Goal: Task Accomplishment & Management: Use online tool/utility

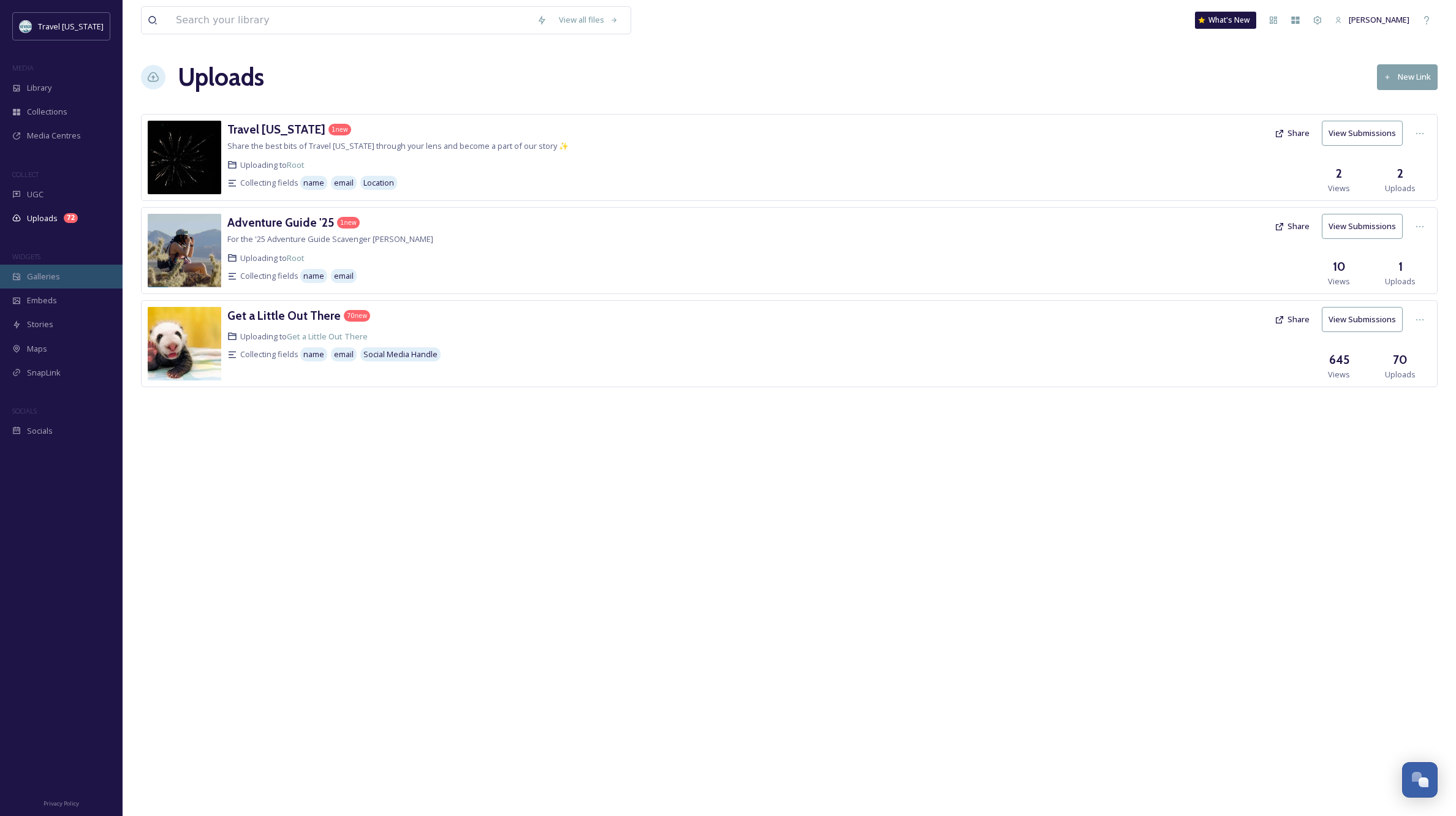
click at [32, 277] on span "Galleries" at bounding box center [43, 277] width 33 height 12
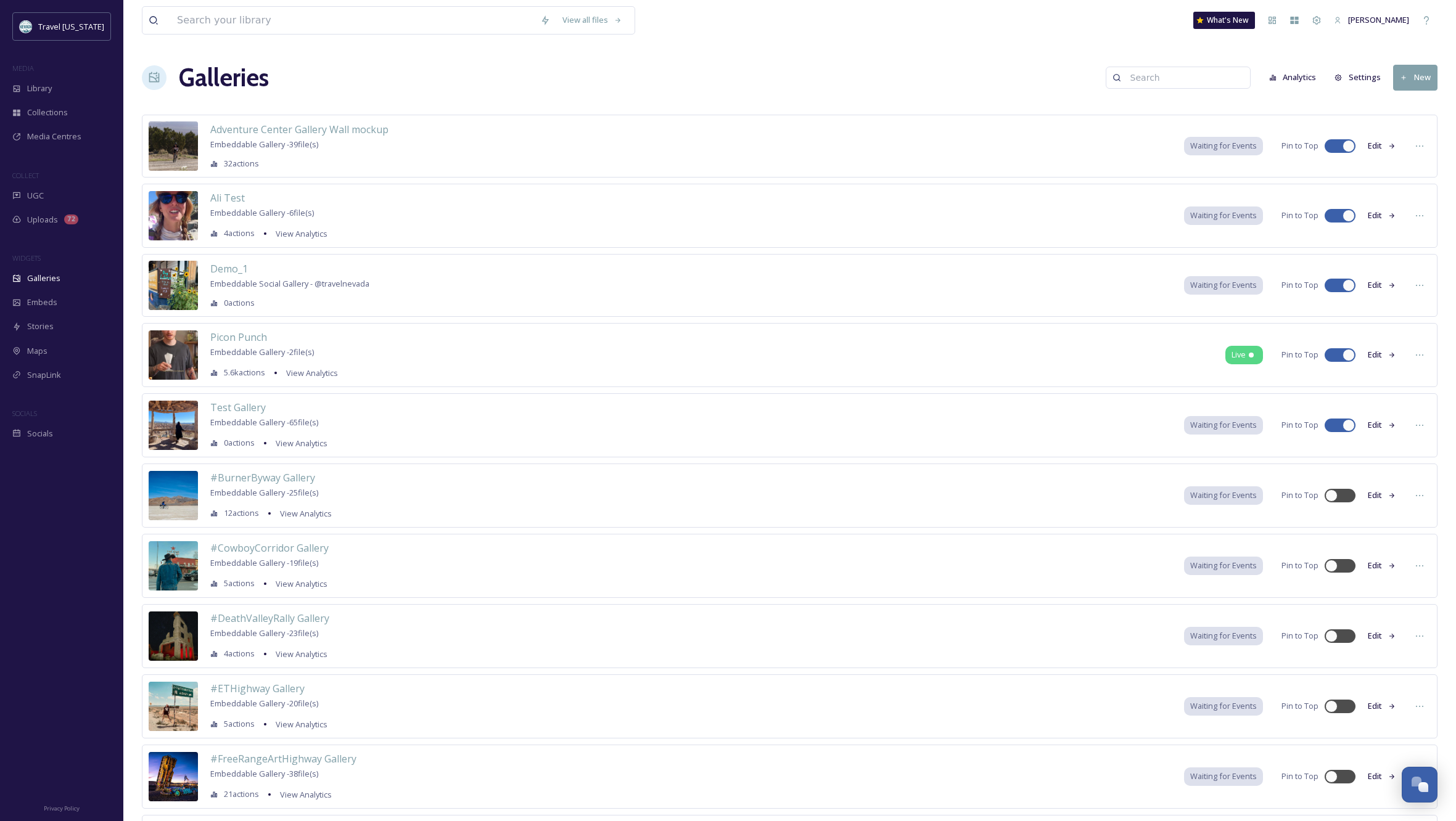
click at [1377, 145] on button "Edit" at bounding box center [1381, 146] width 40 height 24
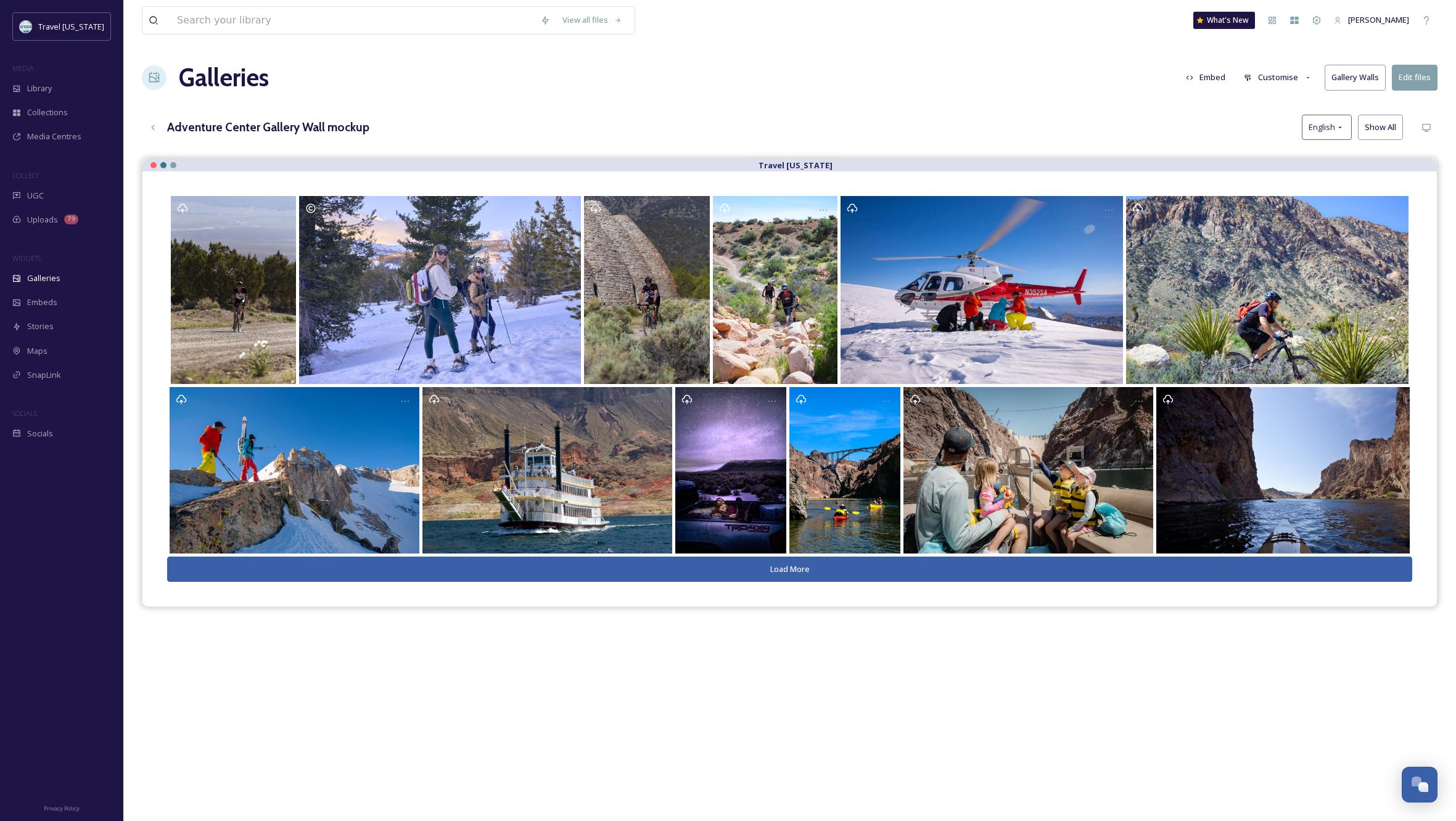
click at [1280, 77] on button "Customise" at bounding box center [1278, 77] width 81 height 24
click at [1190, 129] on div "Adventure Center Gallery Wall mockup English Show All" at bounding box center [789, 128] width 1296 height 25
click at [1365, 76] on button "Gallery Walls" at bounding box center [1355, 78] width 61 height 25
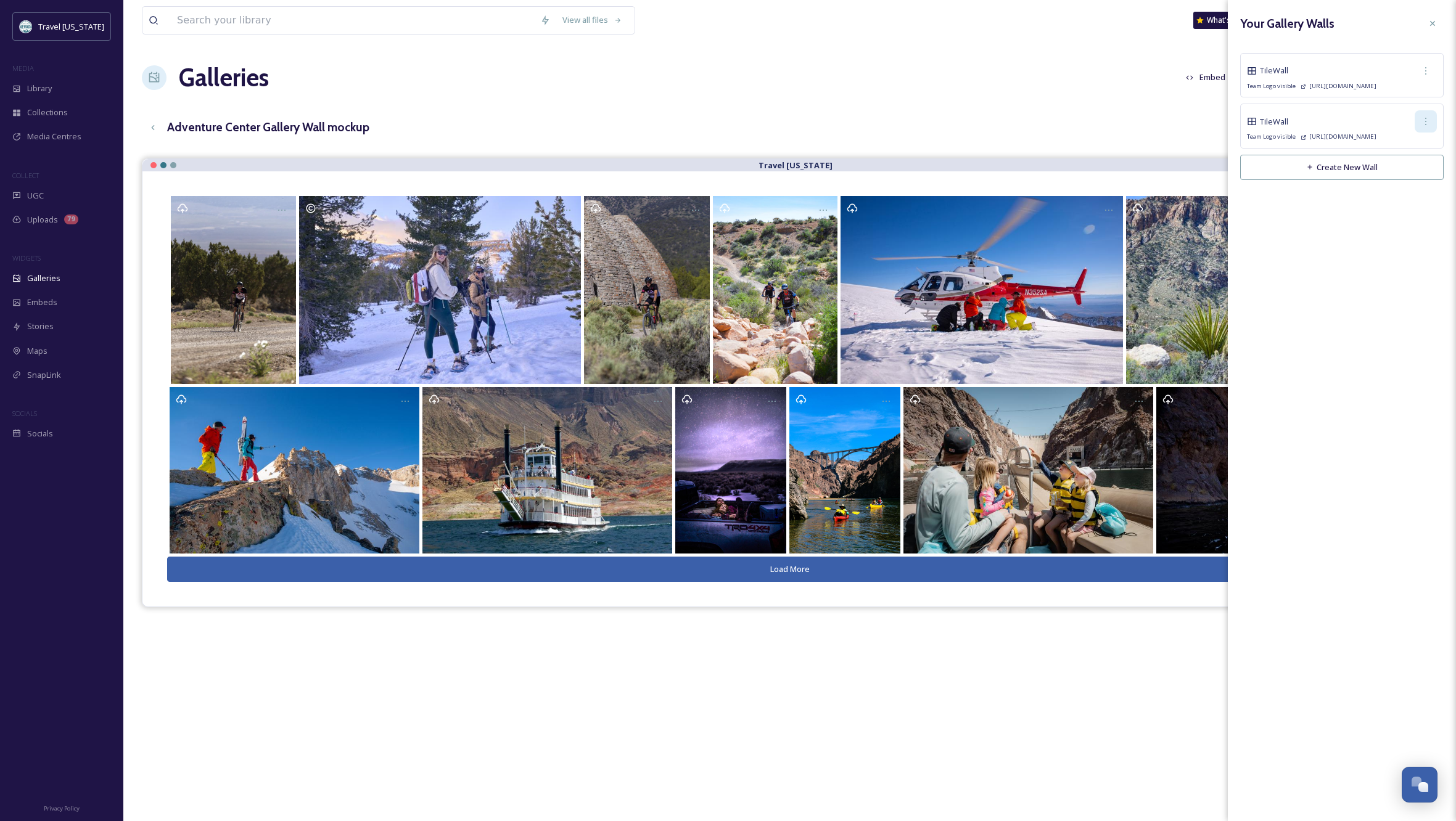
click at [1427, 121] on icon at bounding box center [1427, 121] width 2 height 7
click at [1408, 209] on span "Delete Wall" at bounding box center [1409, 209] width 42 height 12
click at [1424, 71] on icon at bounding box center [1426, 71] width 10 height 10
click at [1417, 92] on span "Edit Wall" at bounding box center [1404, 98] width 31 height 12
checkbox input "true"
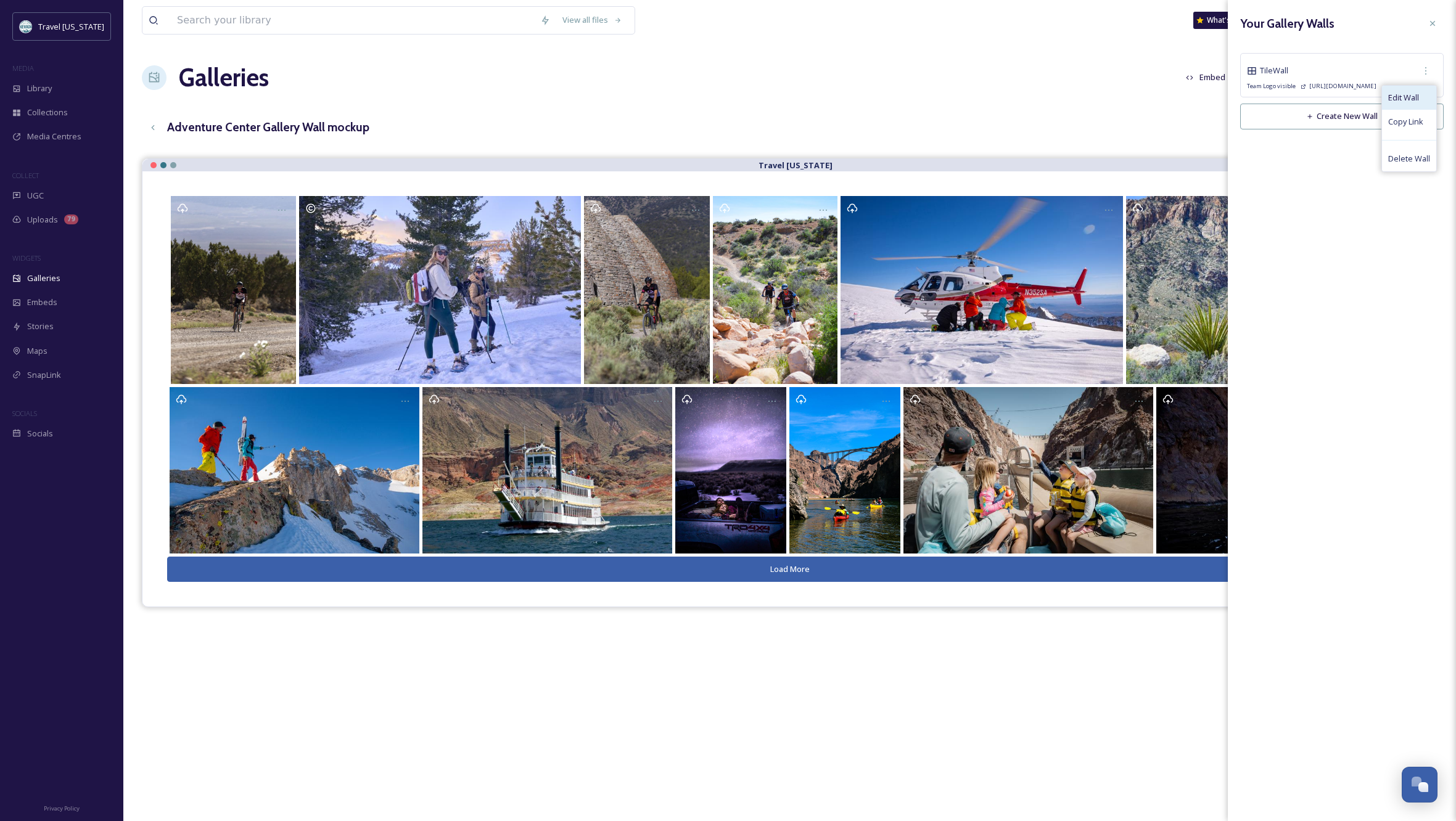
checkbox input "true"
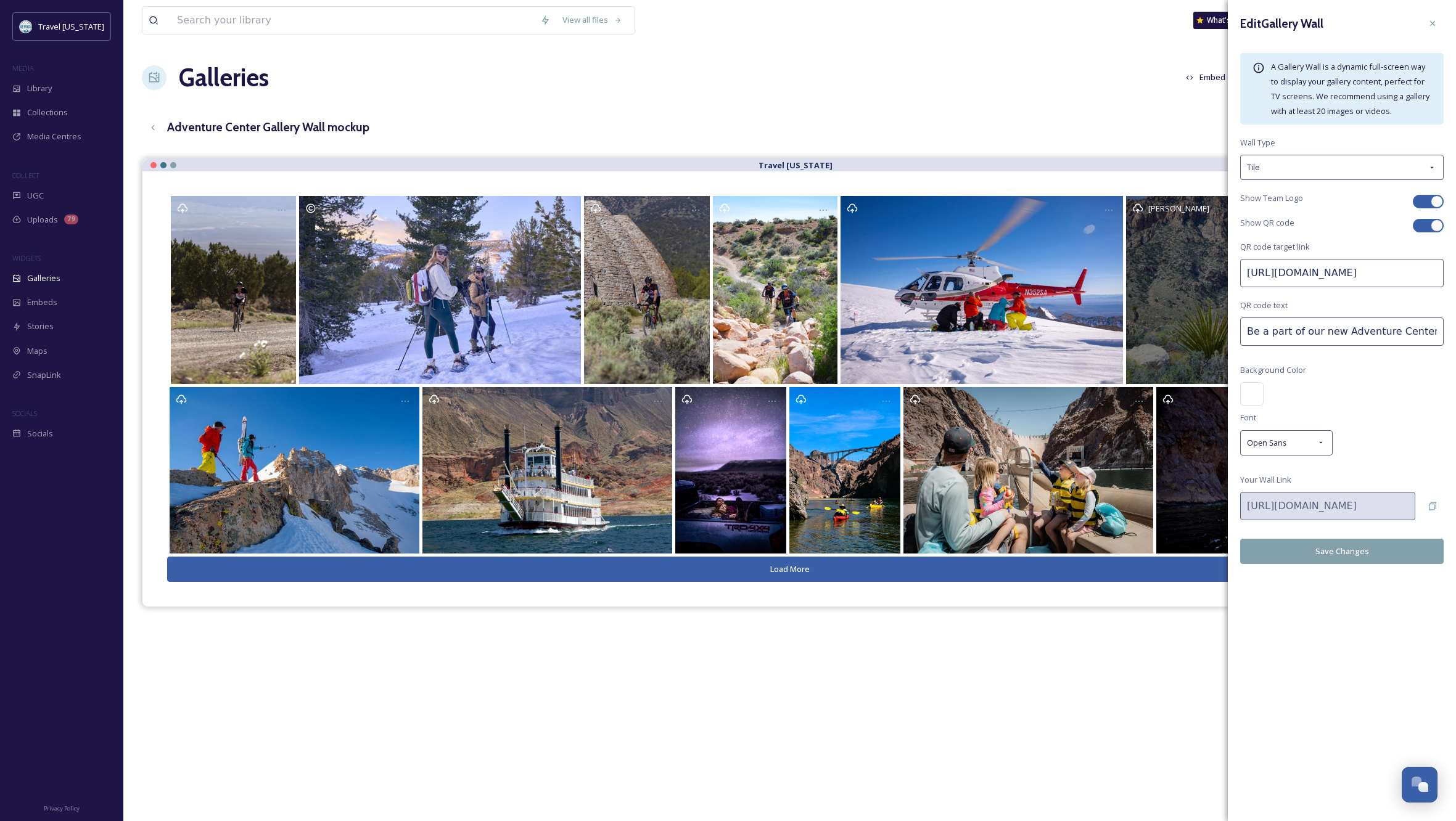
drag, startPoint x: 1398, startPoint y: 270, endPoint x: 1202, endPoint y: 268, distance: 196.0
click at [1202, 268] on div "View all files What's New [PERSON_NAME] Galleries Embed Customise Gallery Walls…" at bounding box center [789, 499] width 1333 height 999
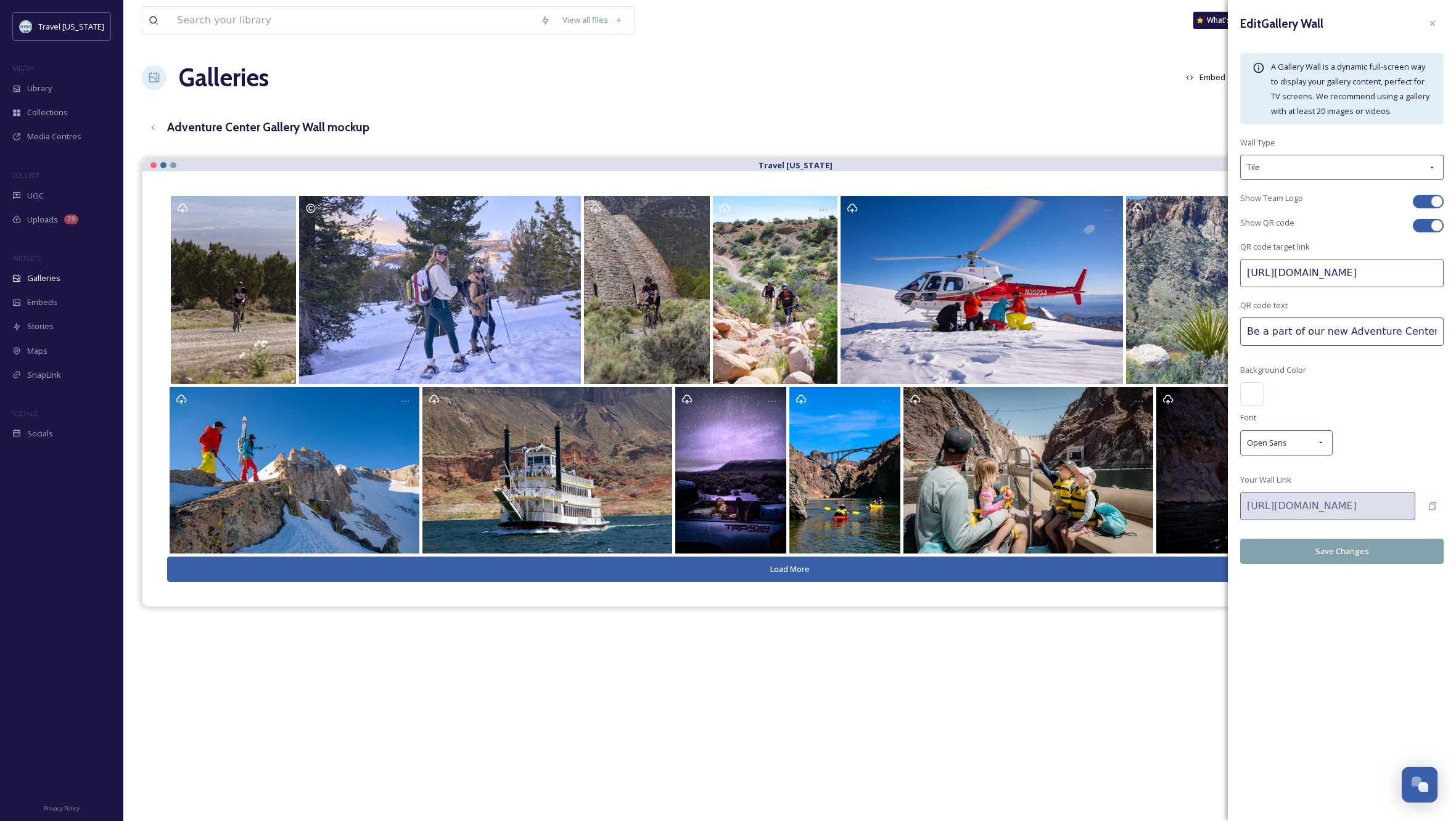
paste input "[DOMAIN_NAME][URL]"
type input "[URL][DOMAIN_NAME]"
click at [1378, 330] on input "Be a part of our new Adventure Centers!" at bounding box center [1342, 332] width 204 height 29
type input "EXPLORE"
click at [1391, 547] on button "Save Changes" at bounding box center [1342, 551] width 204 height 25
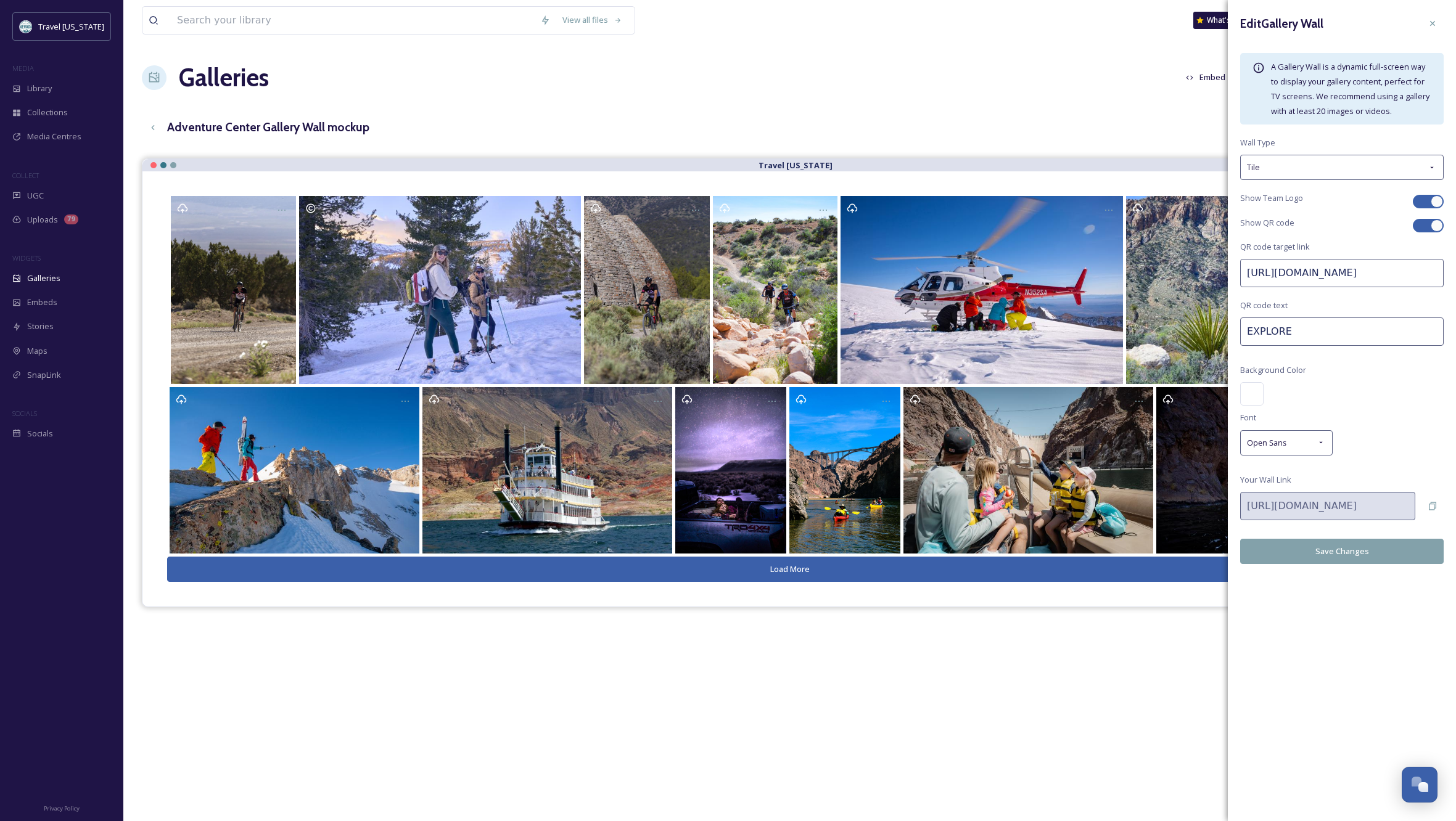
click at [1337, 553] on button "Save Changes" at bounding box center [1342, 551] width 204 height 25
click at [1111, 93] on div "Galleries Embed Customise Gallery Walls Edit files" at bounding box center [789, 78] width 1296 height 37
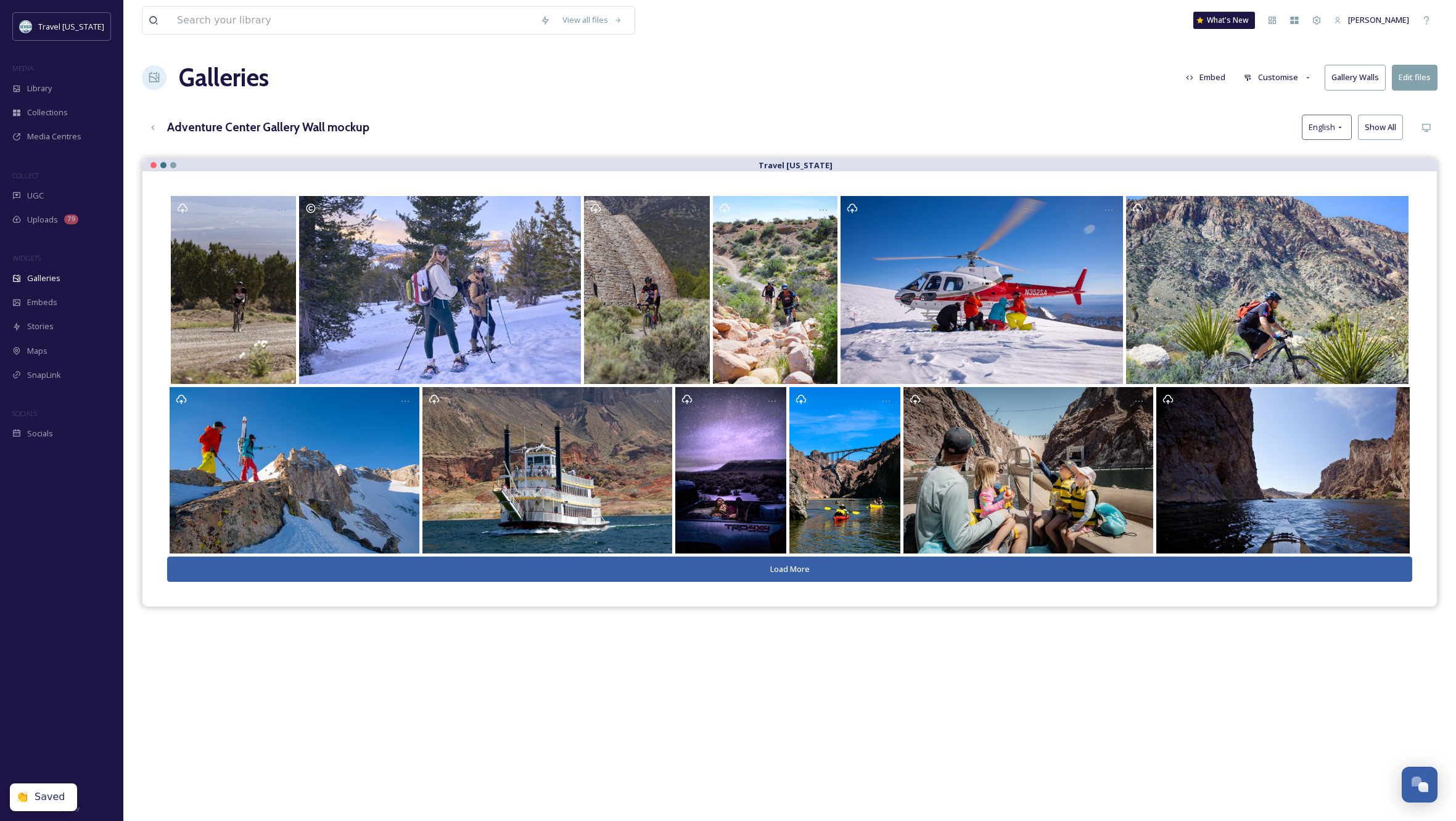
click at [1362, 71] on button "Gallery Walls" at bounding box center [1355, 78] width 61 height 25
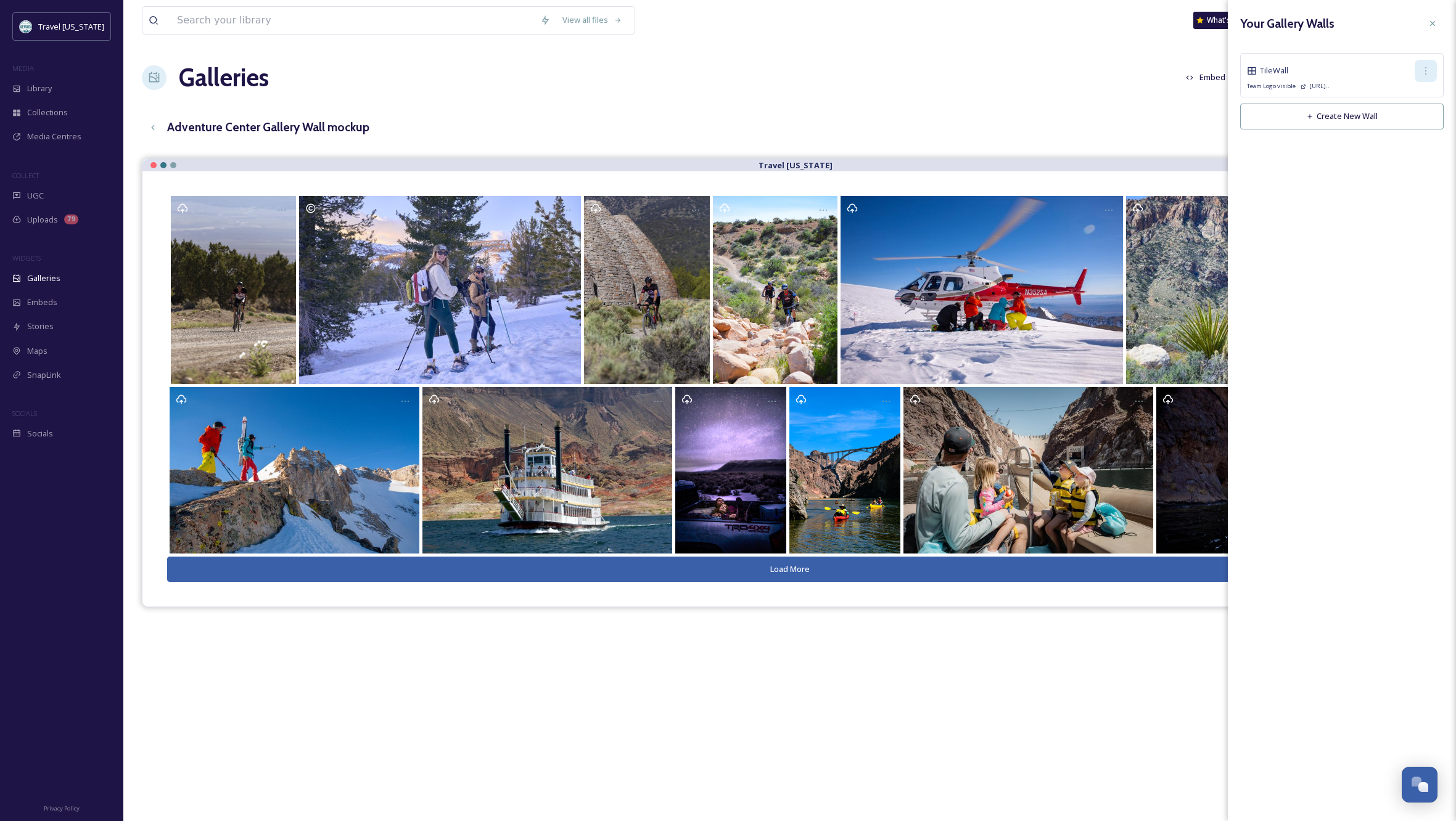
click at [1428, 73] on icon at bounding box center [1426, 71] width 10 height 10
click at [1409, 119] on span "Copy Link" at bounding box center [1406, 121] width 35 height 12
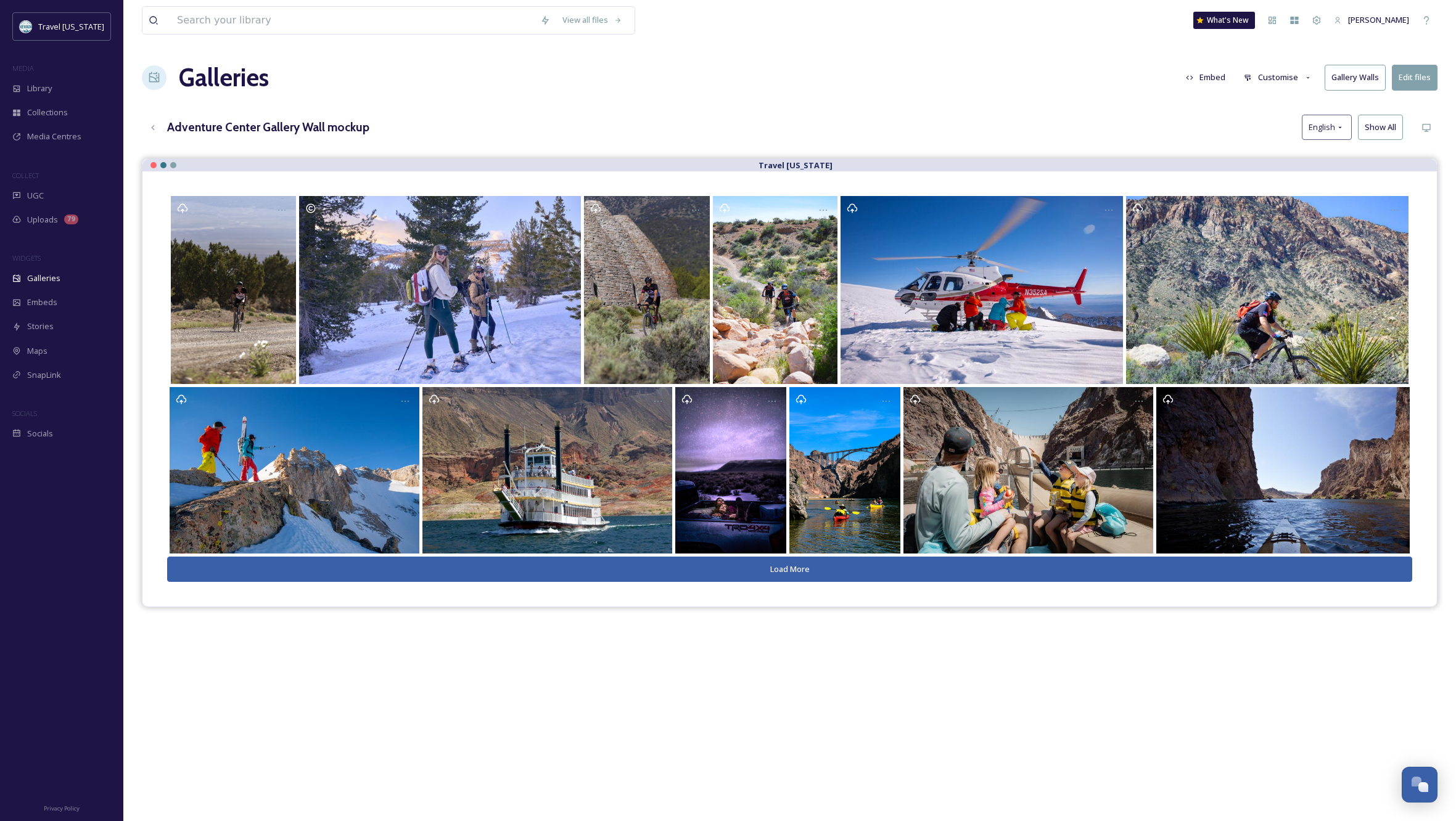
click at [1102, 63] on div "Galleries Embed Customise Gallery Walls Edit files" at bounding box center [789, 78] width 1296 height 37
click at [1354, 76] on button "Gallery Walls" at bounding box center [1355, 78] width 61 height 25
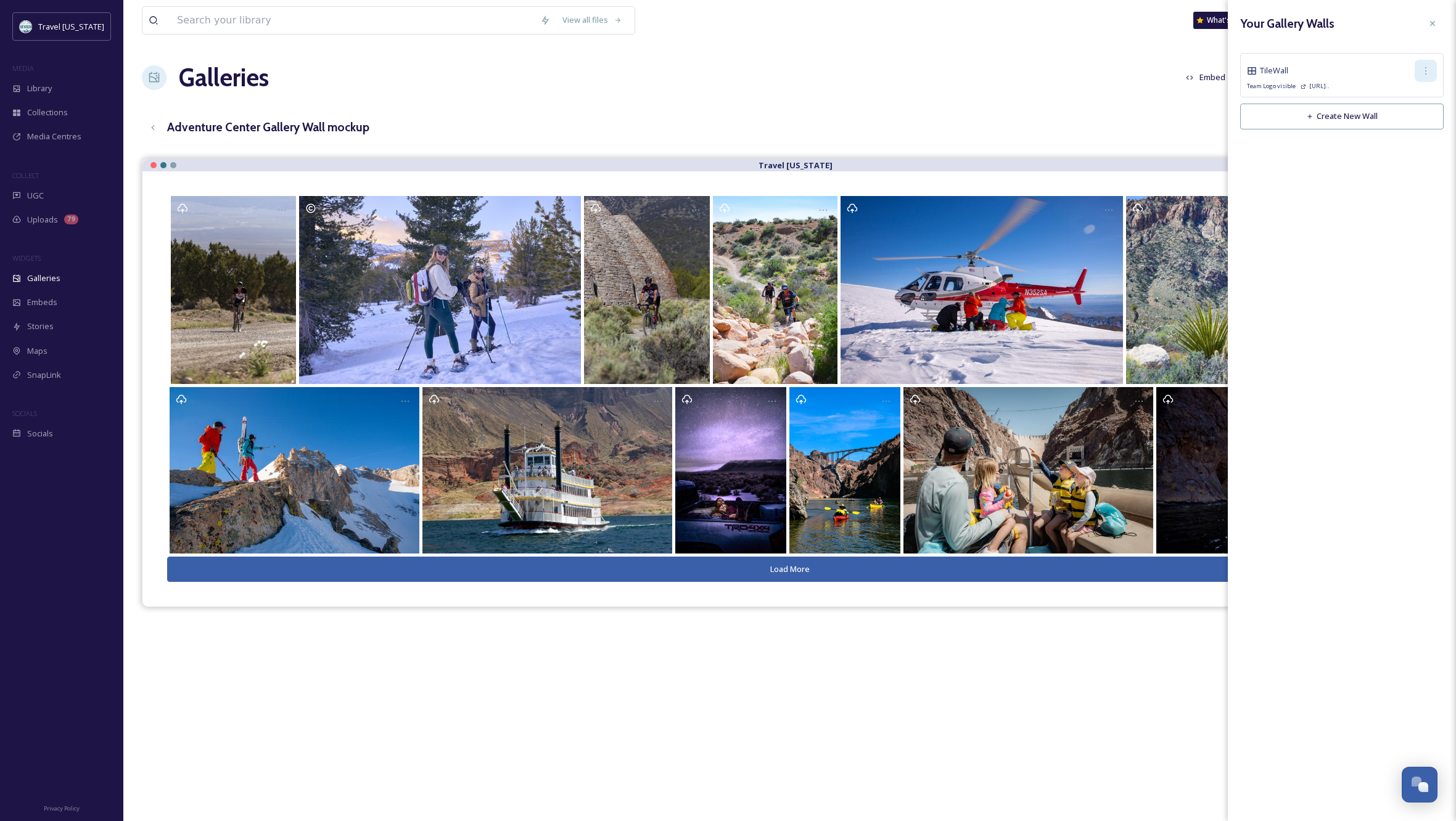
click at [1426, 71] on icon at bounding box center [1426, 71] width 10 height 10
click at [1408, 101] on span "Edit Wall" at bounding box center [1404, 98] width 31 height 12
checkbox input "true"
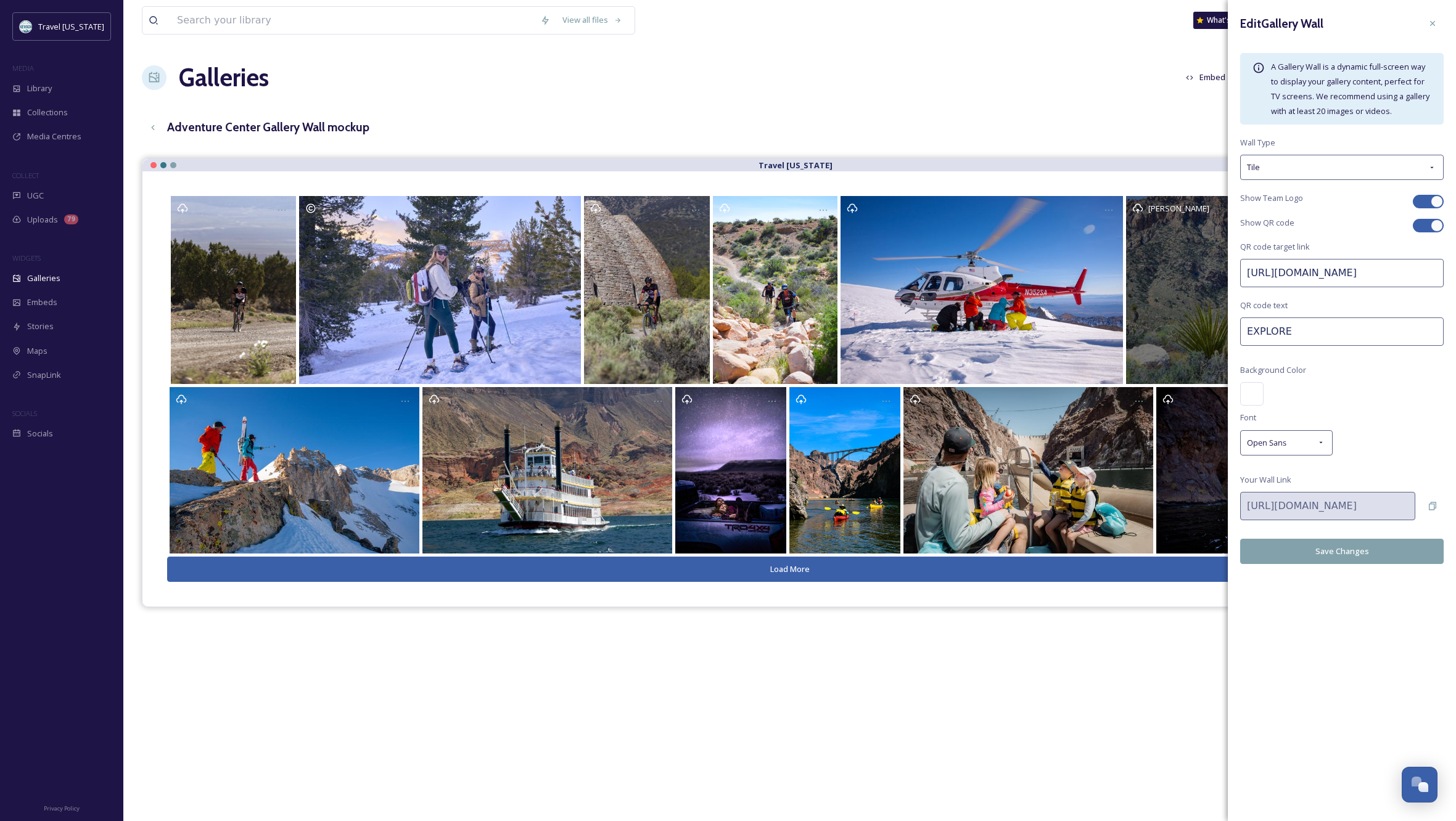
drag, startPoint x: 1327, startPoint y: 332, endPoint x: 1193, endPoint y: 331, distance: 134.0
click at [1193, 331] on div "View all files What's New [PERSON_NAME] Galleries Embed Customise Gallery Walls…" at bounding box center [789, 499] width 1333 height 999
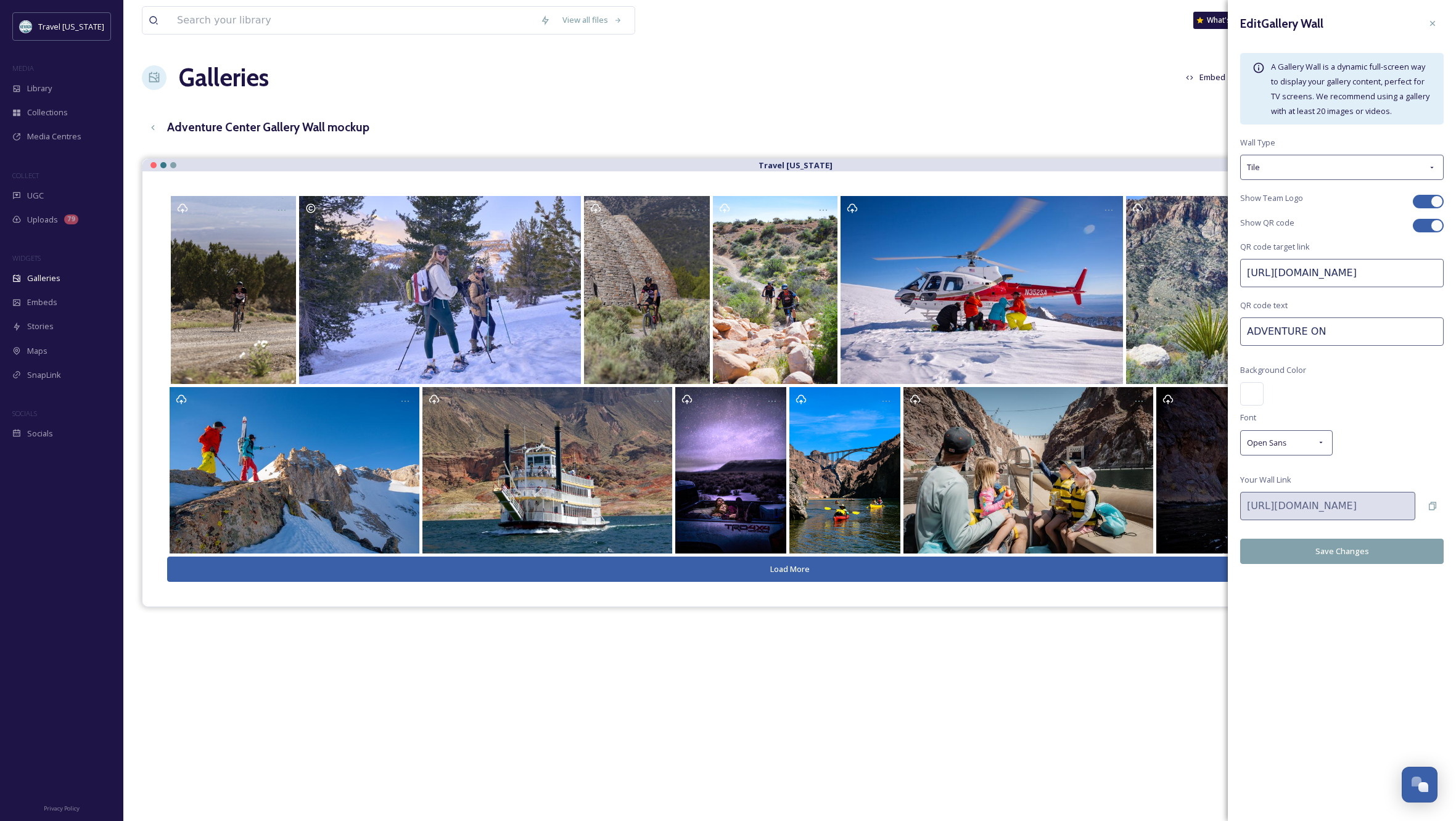
type input "ADVENTURE ON"
click at [1366, 555] on button "Save Changes" at bounding box center [1342, 551] width 204 height 25
click at [1147, 106] on div "View all files What's New [PERSON_NAME] Galleries Embed Customise Gallery Walls…" at bounding box center [789, 499] width 1333 height 999
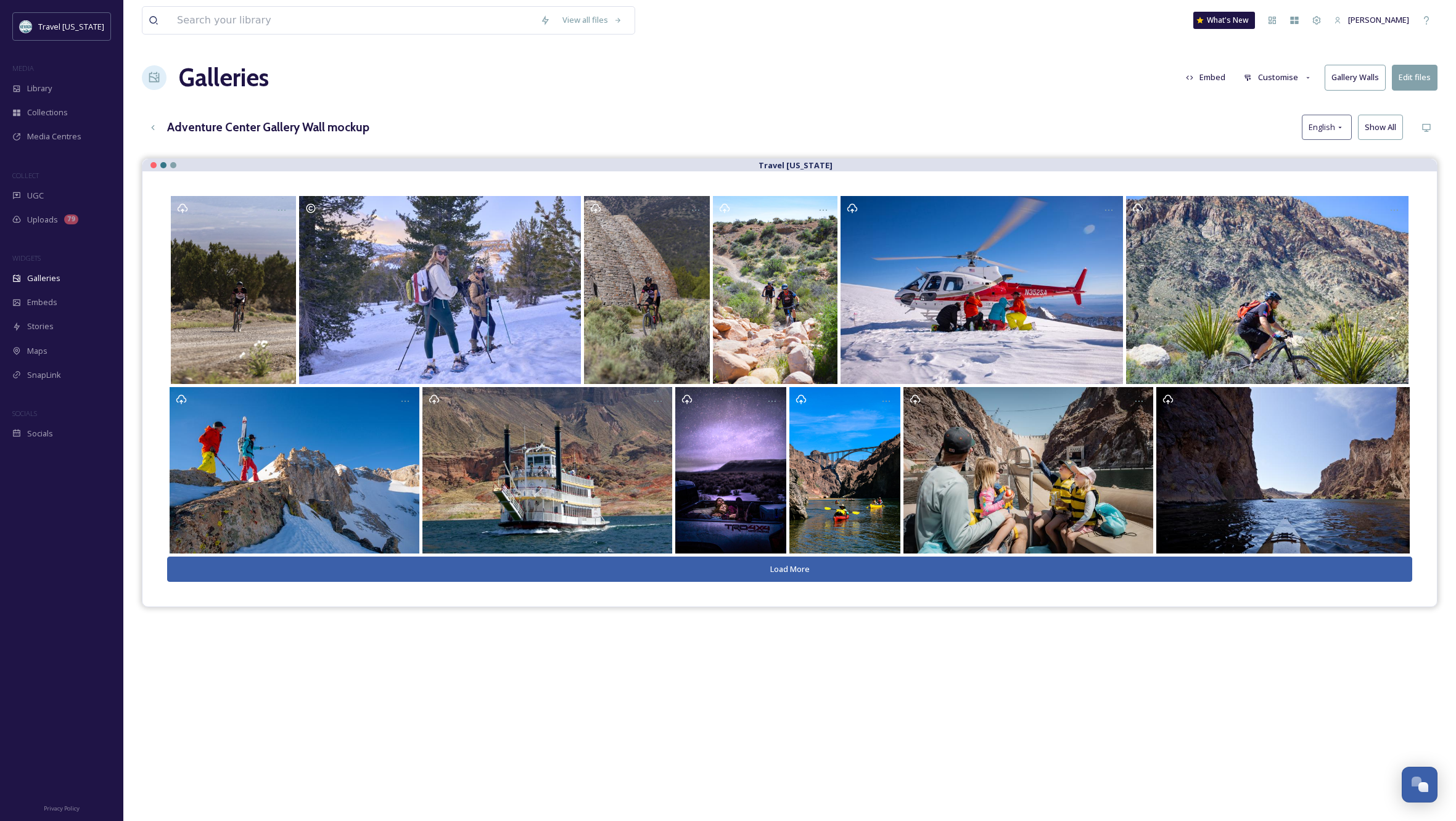
click at [1355, 77] on button "Gallery Walls" at bounding box center [1355, 78] width 61 height 25
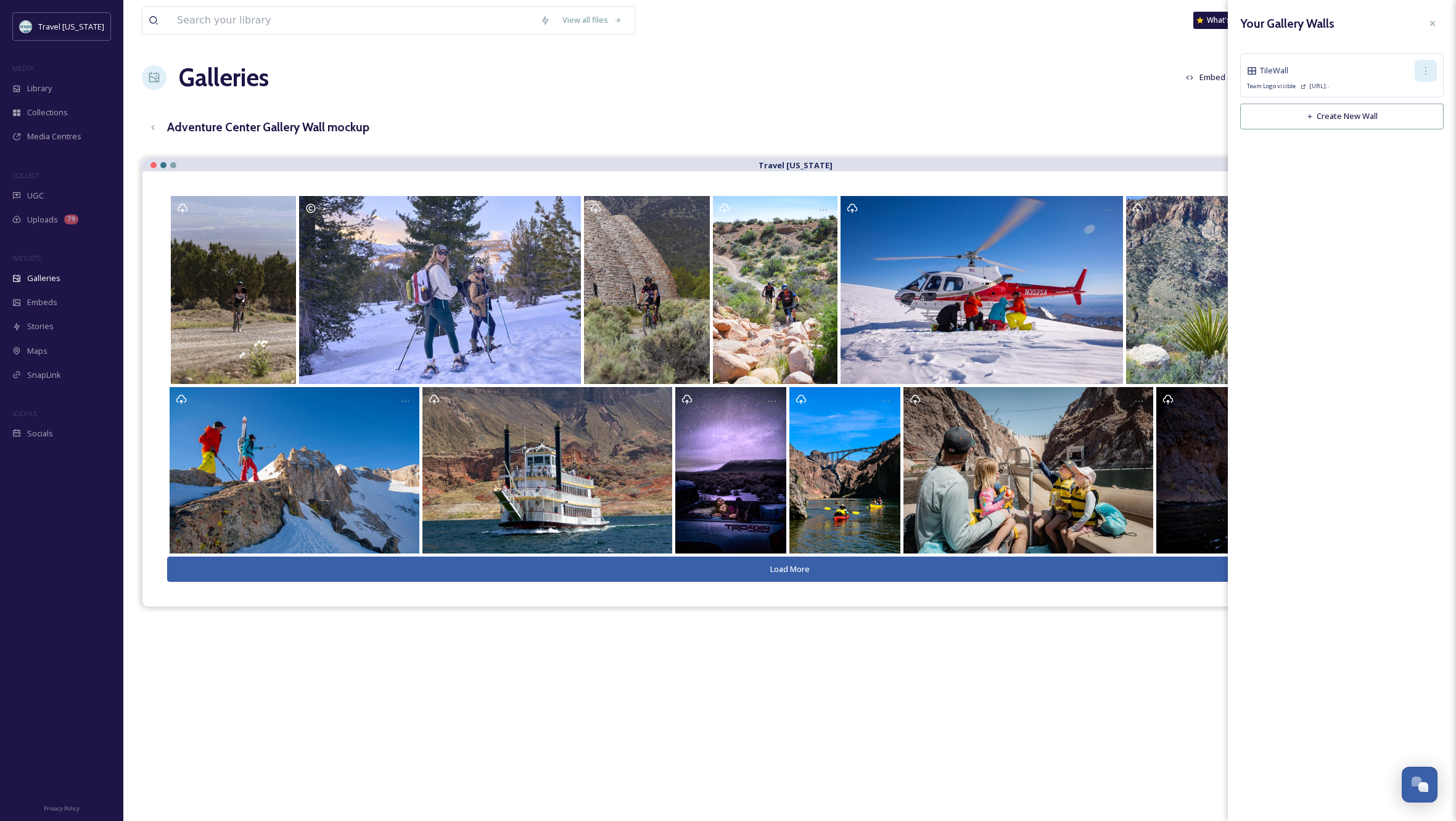
scroll to position [0, 1]
click at [1425, 71] on icon at bounding box center [1426, 71] width 10 height 10
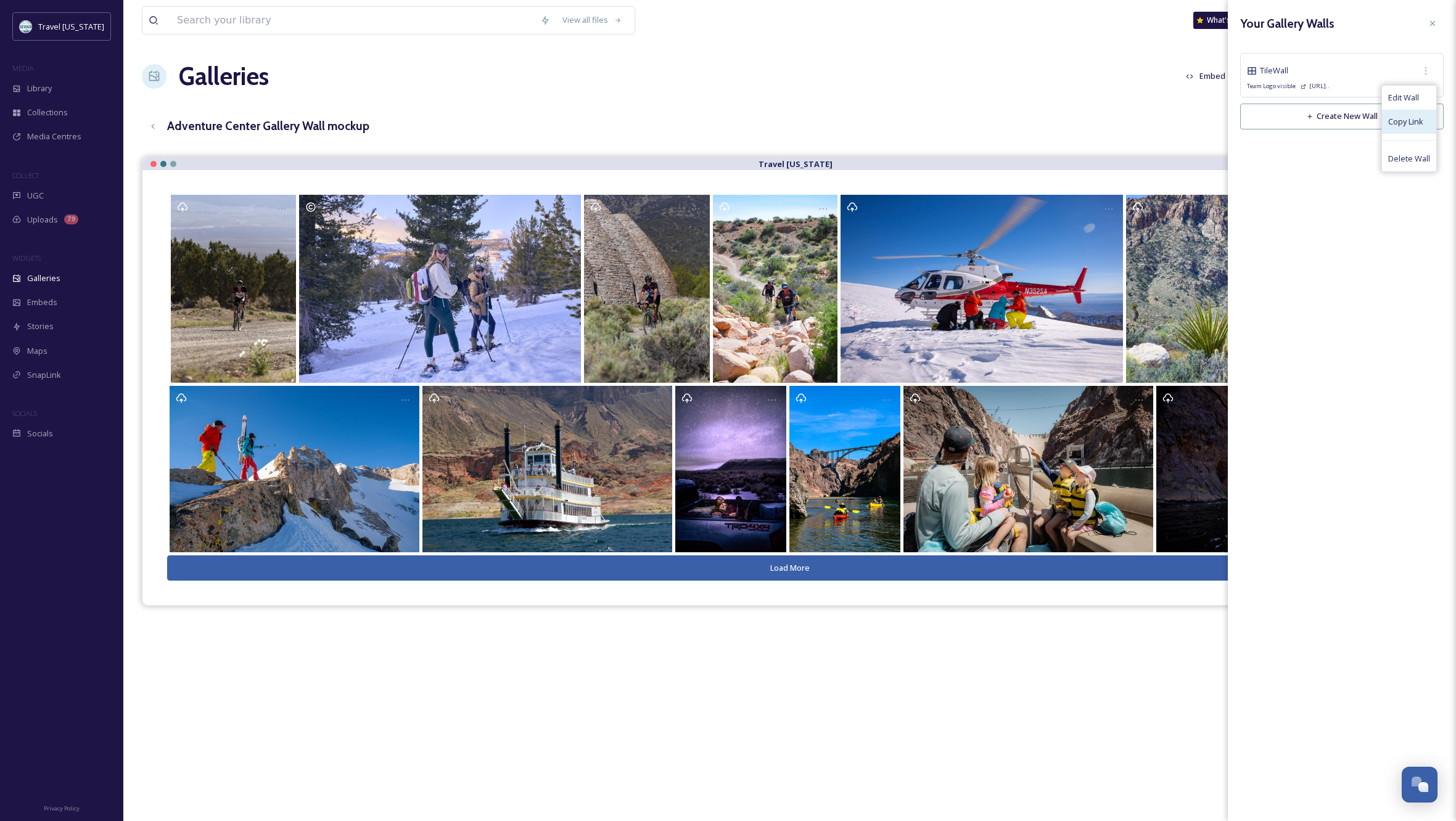
scroll to position [2, 1]
click at [1406, 123] on span "Copy Link" at bounding box center [1406, 121] width 35 height 12
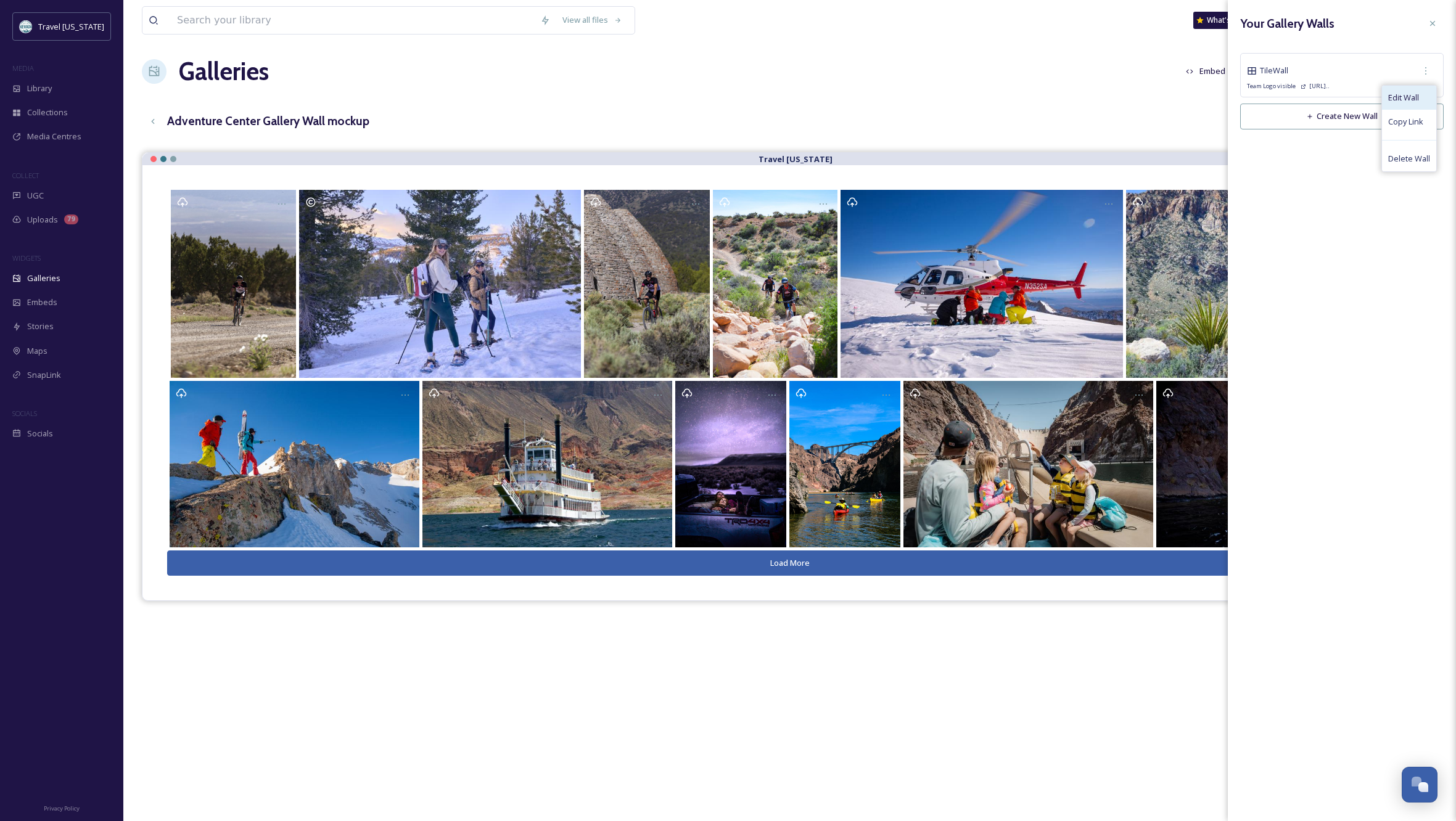
click at [1406, 93] on span "Edit Wall" at bounding box center [1404, 98] width 31 height 12
checkbox input "true"
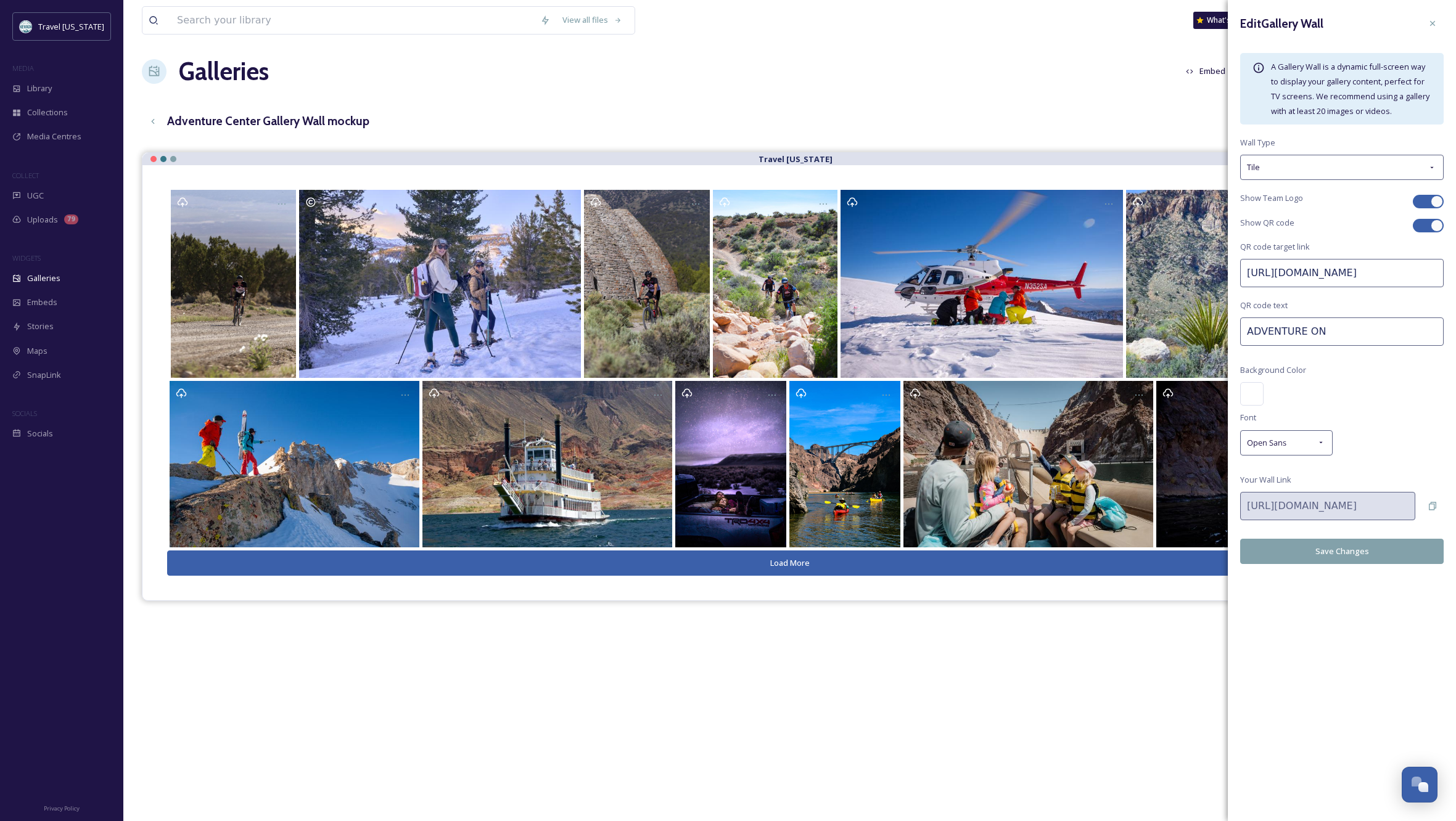
scroll to position [5, 0]
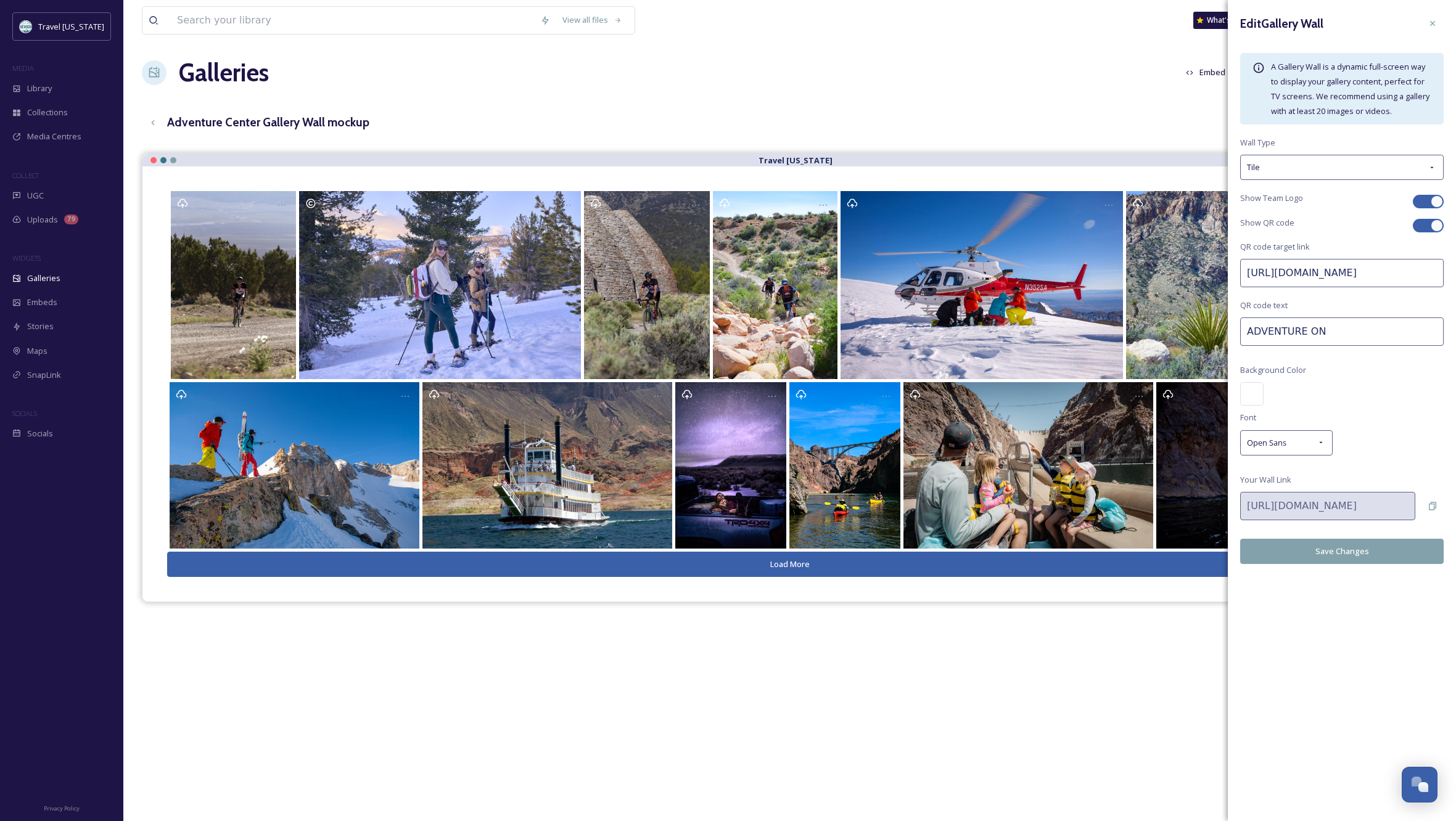
drag, startPoint x: 1361, startPoint y: 337, endPoint x: 1357, endPoint y: 331, distance: 7.2
click at [1361, 337] on input "ADVENTURE ON" at bounding box center [1342, 332] width 204 height 29
type input "ADVENTURE ON!"
click at [1373, 553] on button "Save Changes" at bounding box center [1342, 551] width 204 height 25
click at [1433, 22] on icon at bounding box center [1433, 23] width 10 height 10
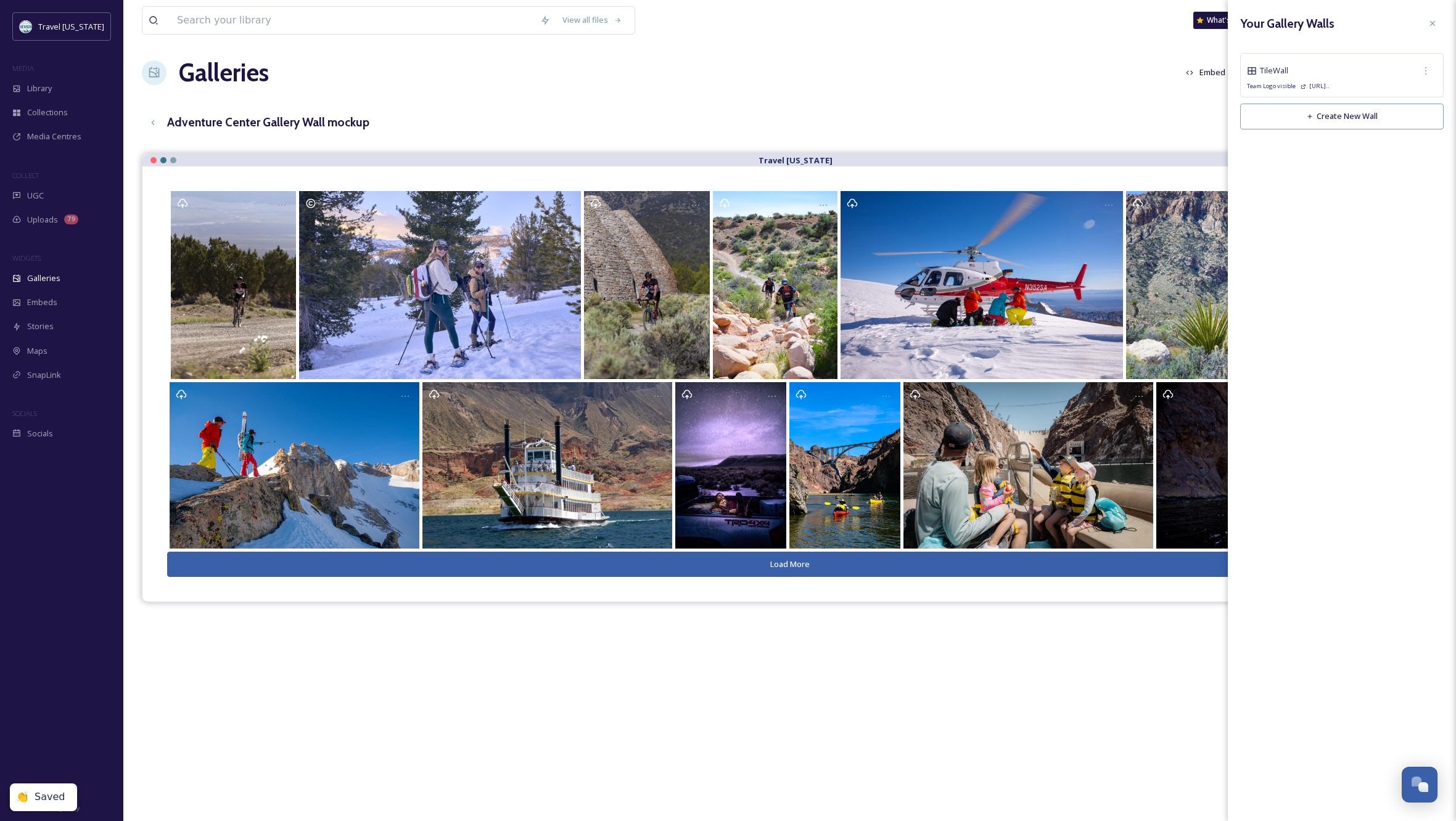
scroll to position [4, 0]
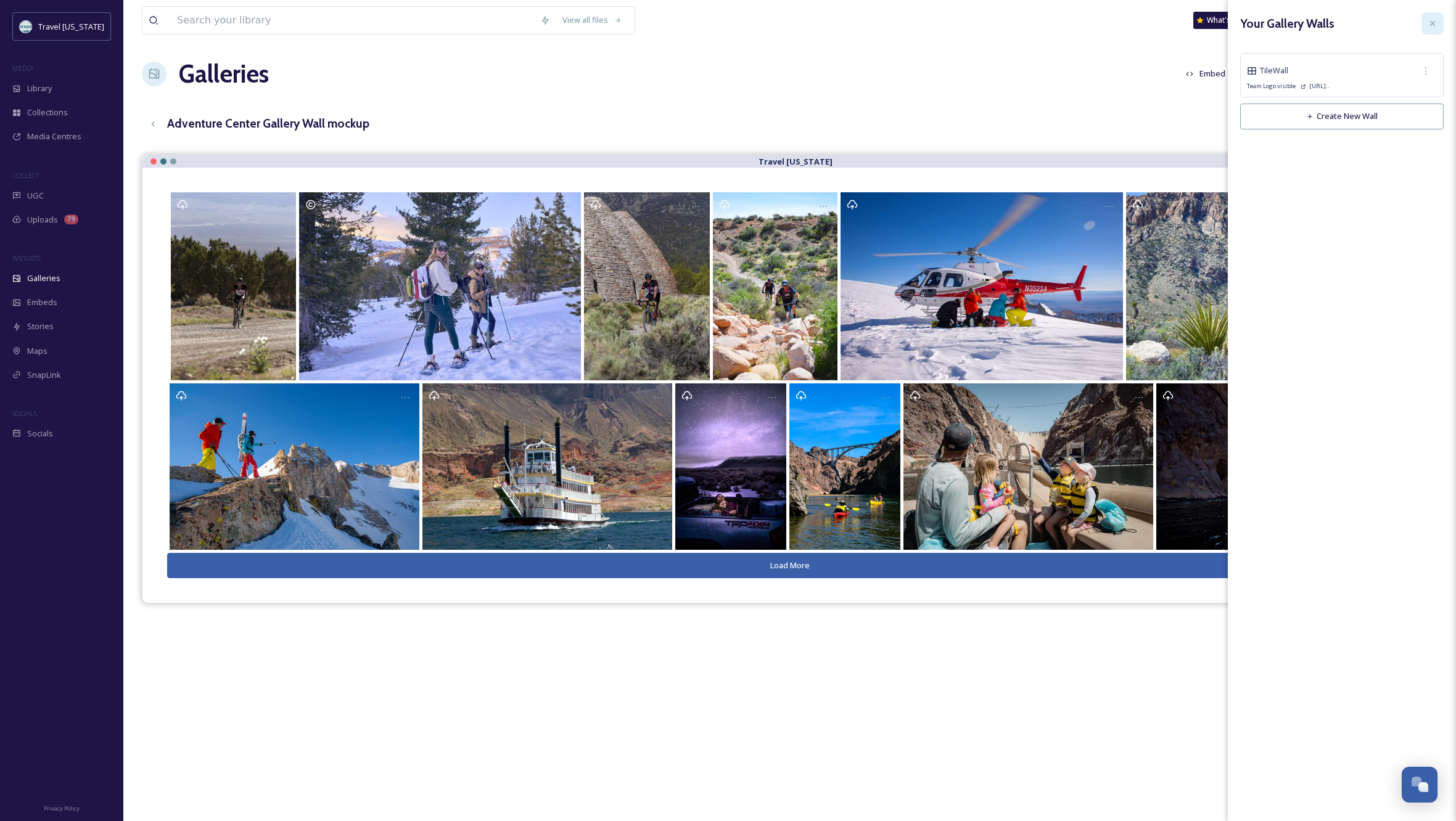
click at [1434, 22] on icon at bounding box center [1433, 23] width 5 height 5
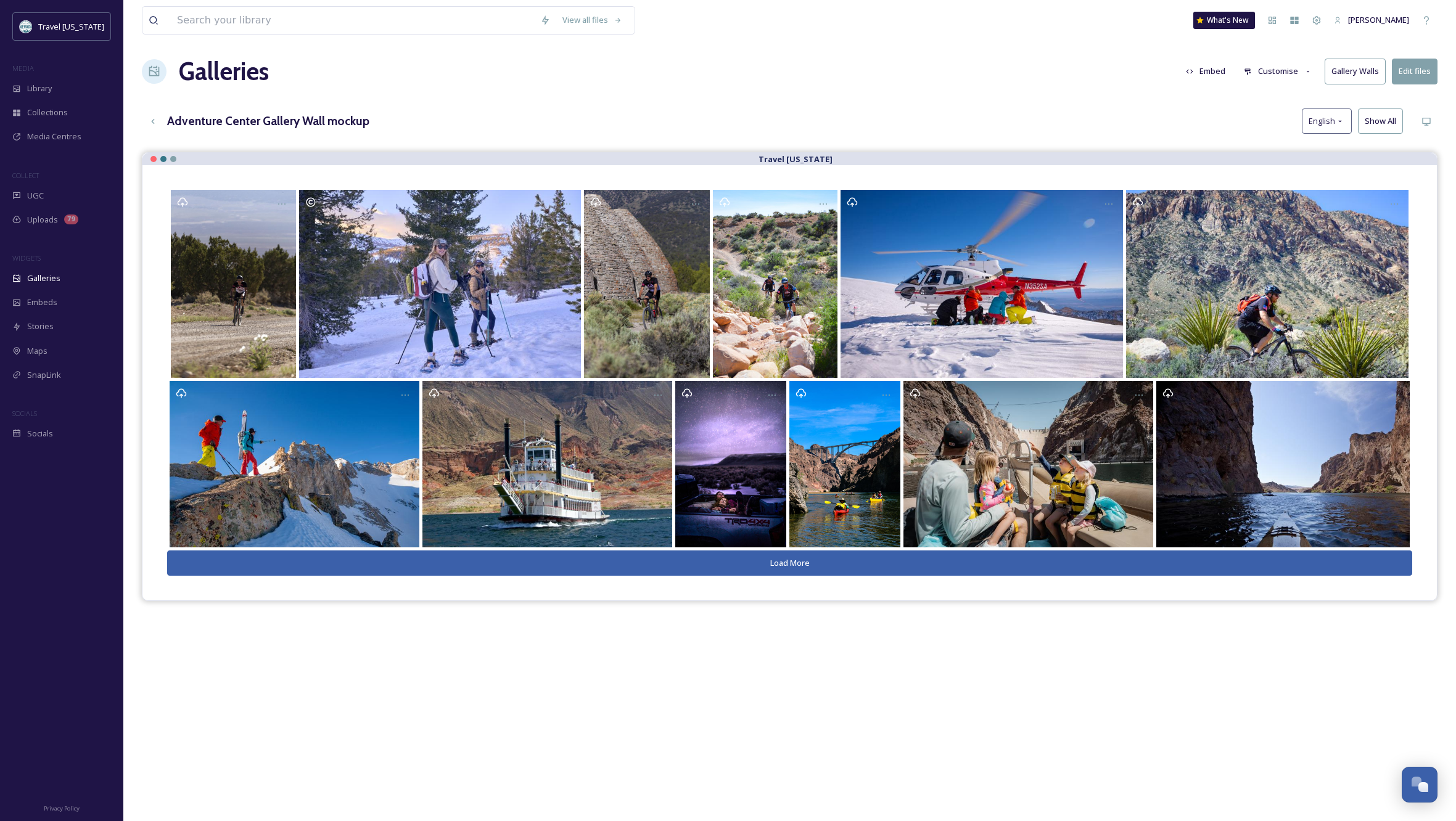
click at [819, 561] on button "Load More" at bounding box center [790, 563] width 1246 height 25
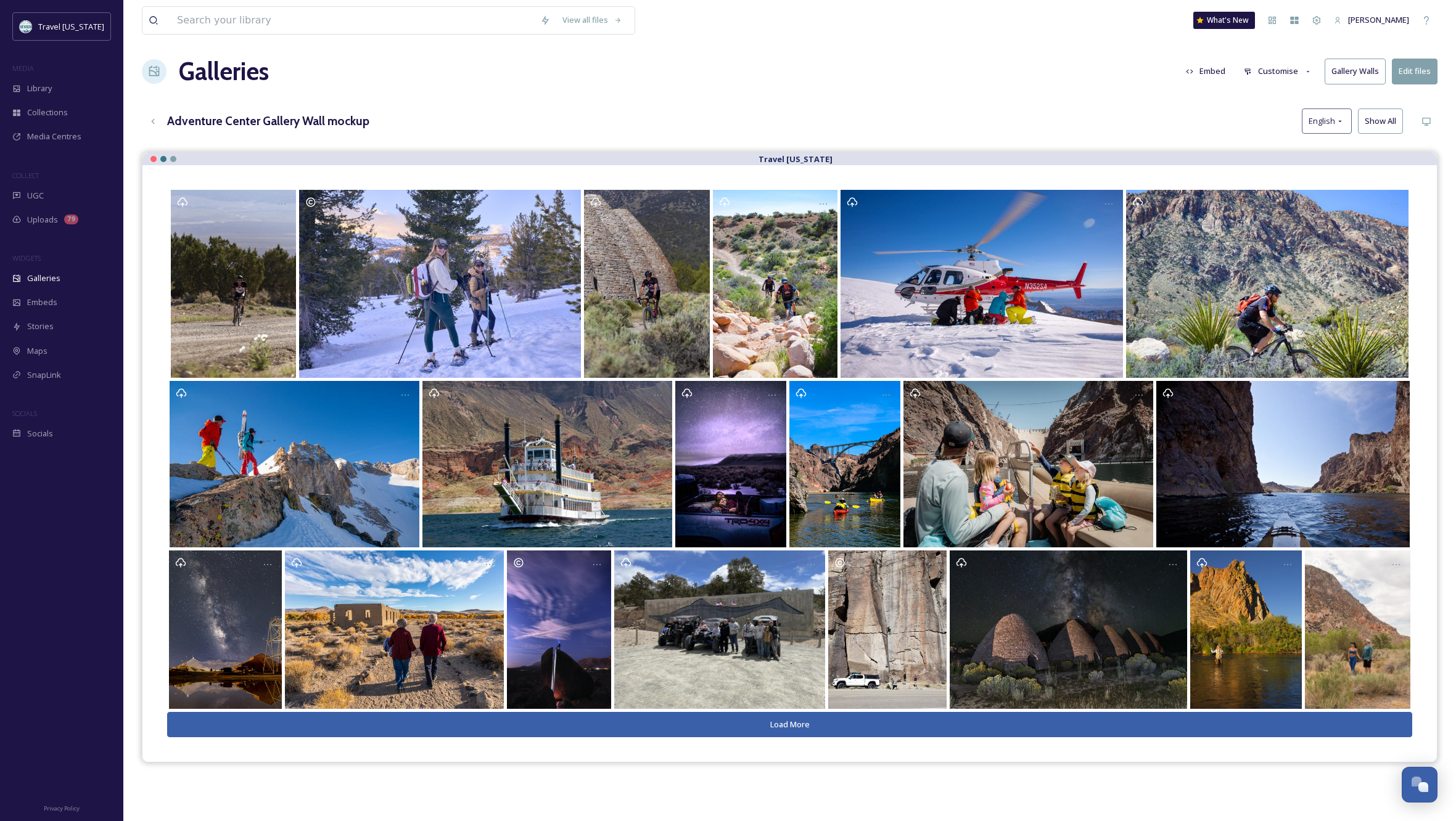
click at [770, 719] on button "Load More" at bounding box center [790, 725] width 1246 height 25
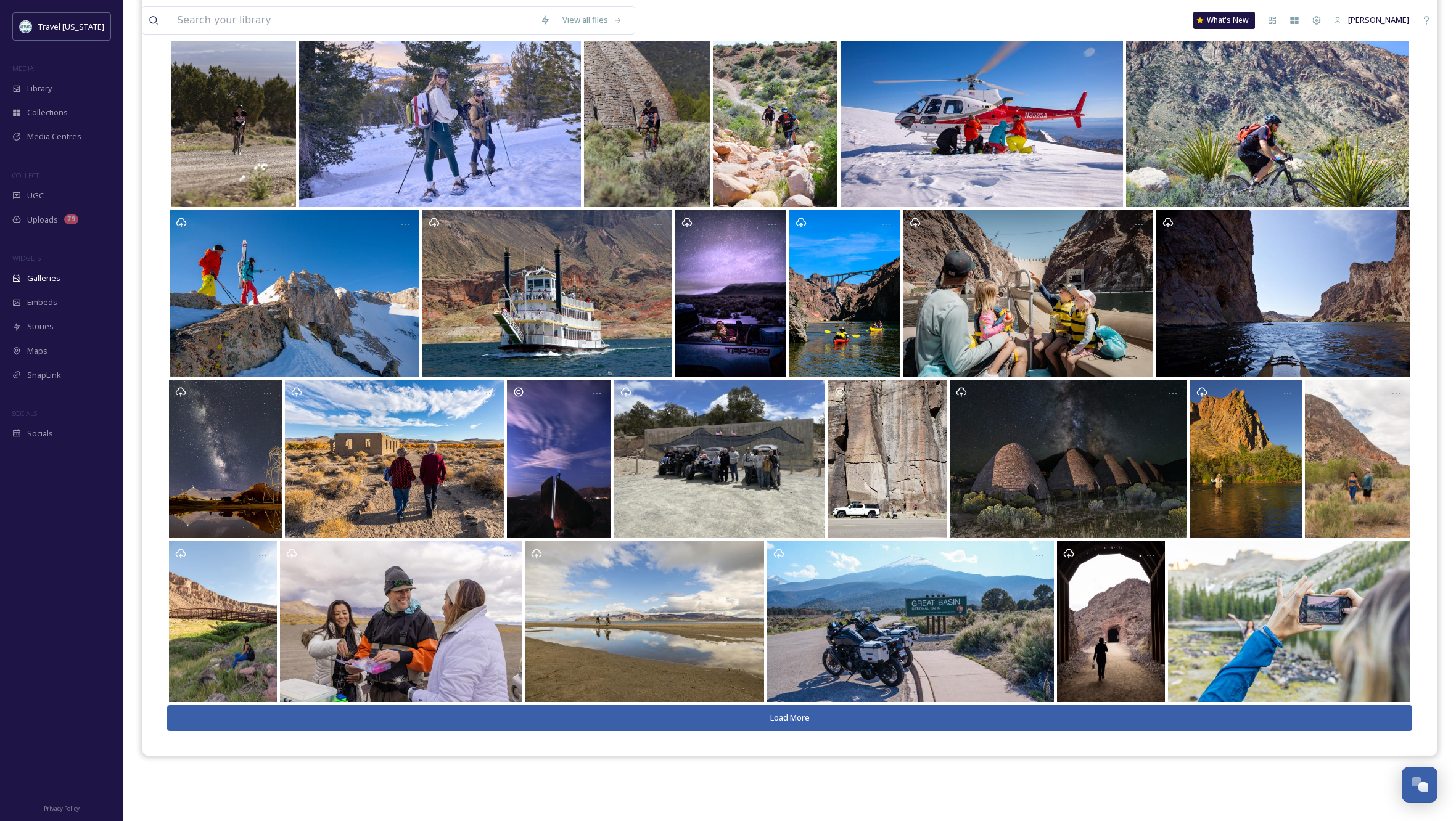
scroll to position [177, 0]
click at [786, 722] on button "Load More" at bounding box center [790, 718] width 1246 height 25
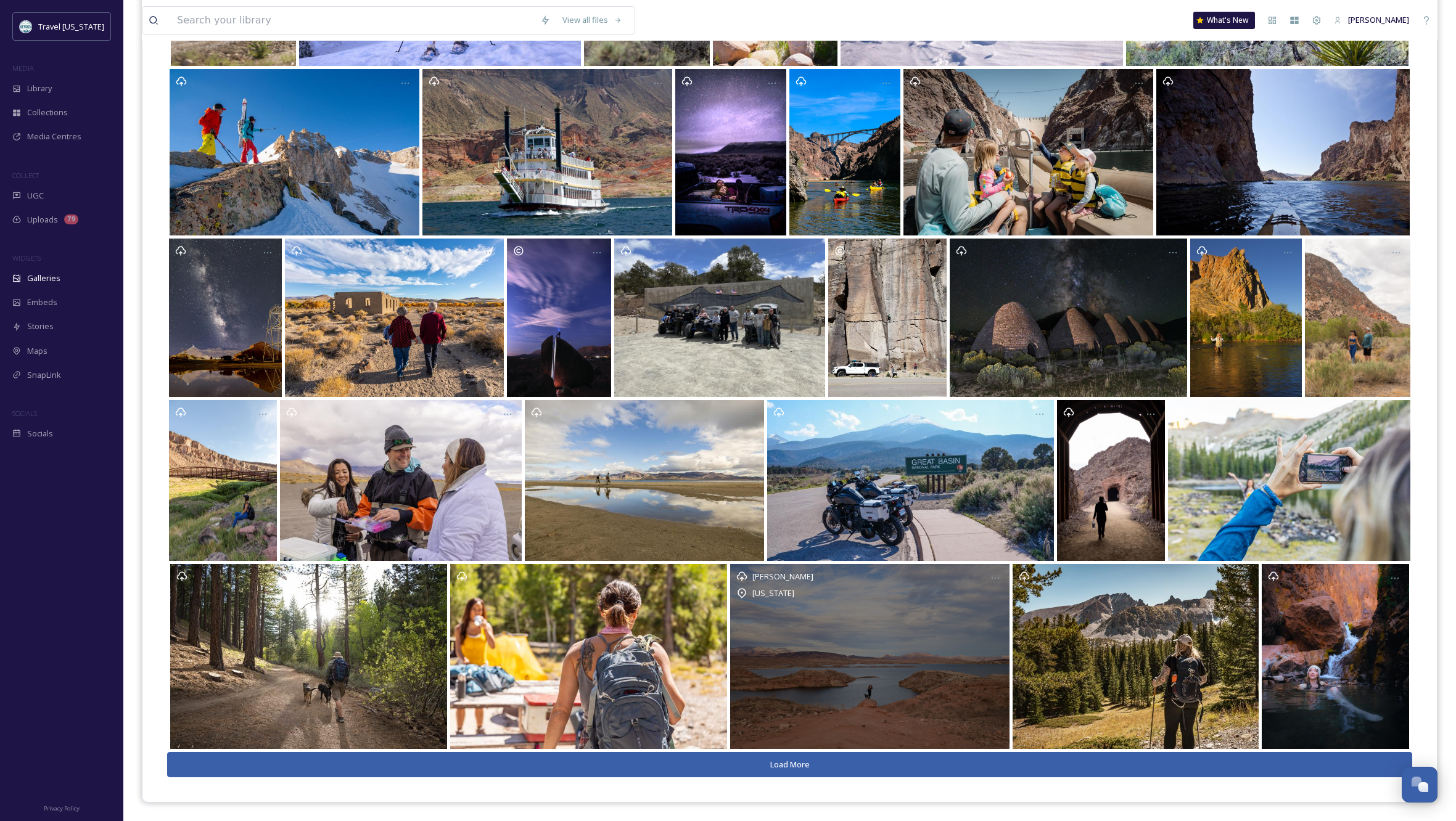
scroll to position [317, 0]
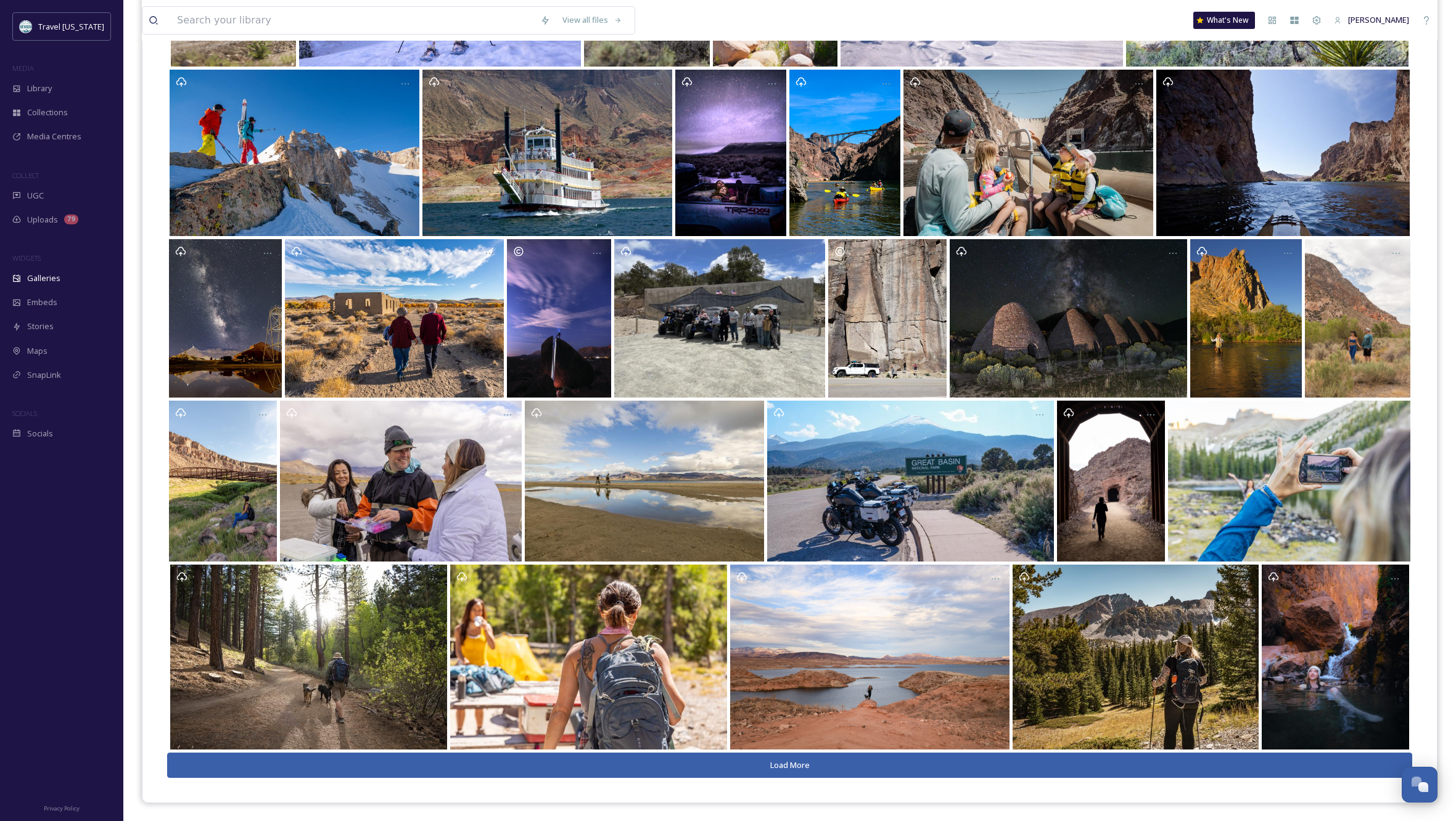
click at [761, 761] on button "Load More" at bounding box center [790, 765] width 1246 height 25
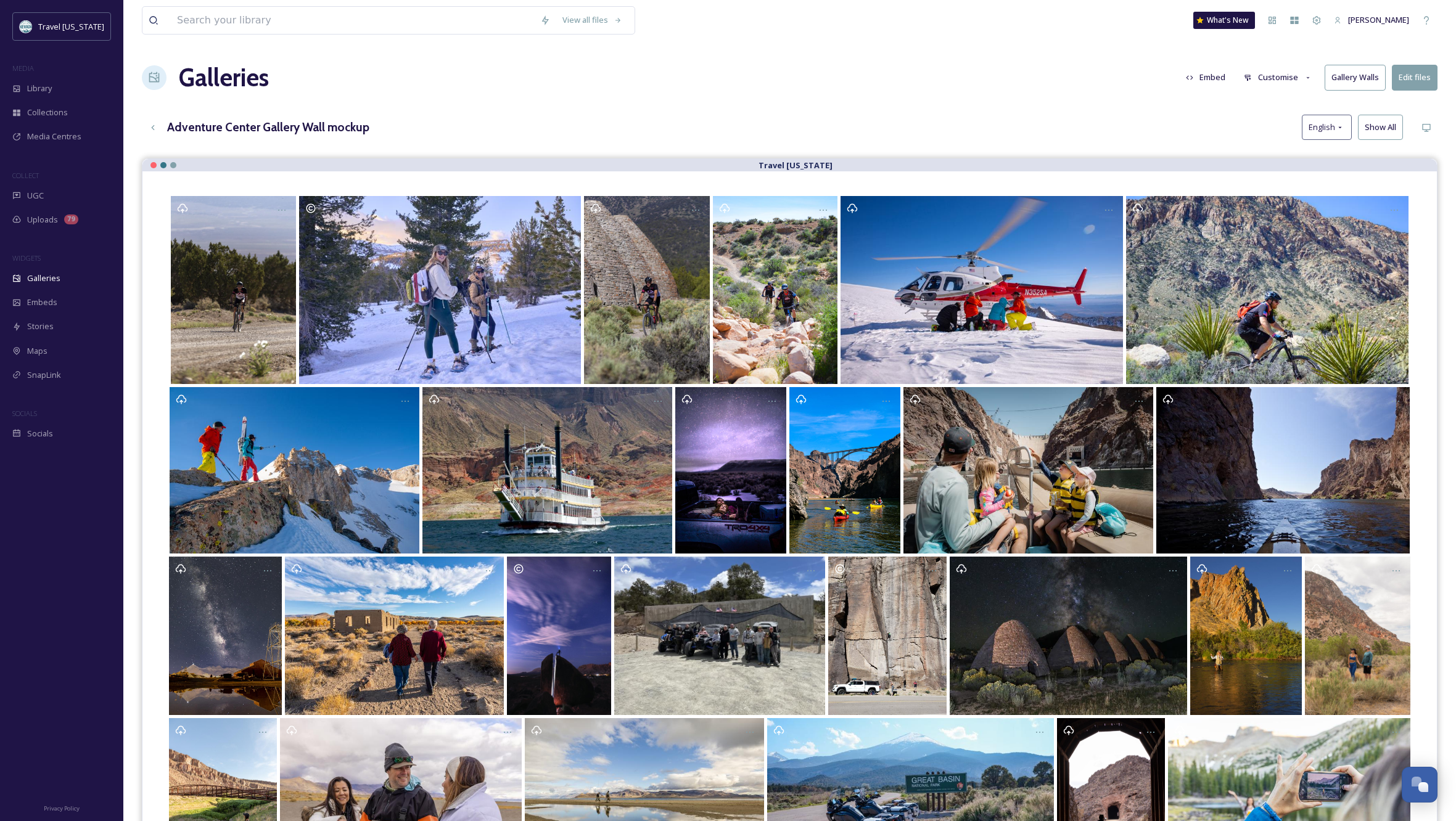
scroll to position [0, 0]
click at [1367, 73] on button "Gallery Walls" at bounding box center [1355, 78] width 61 height 25
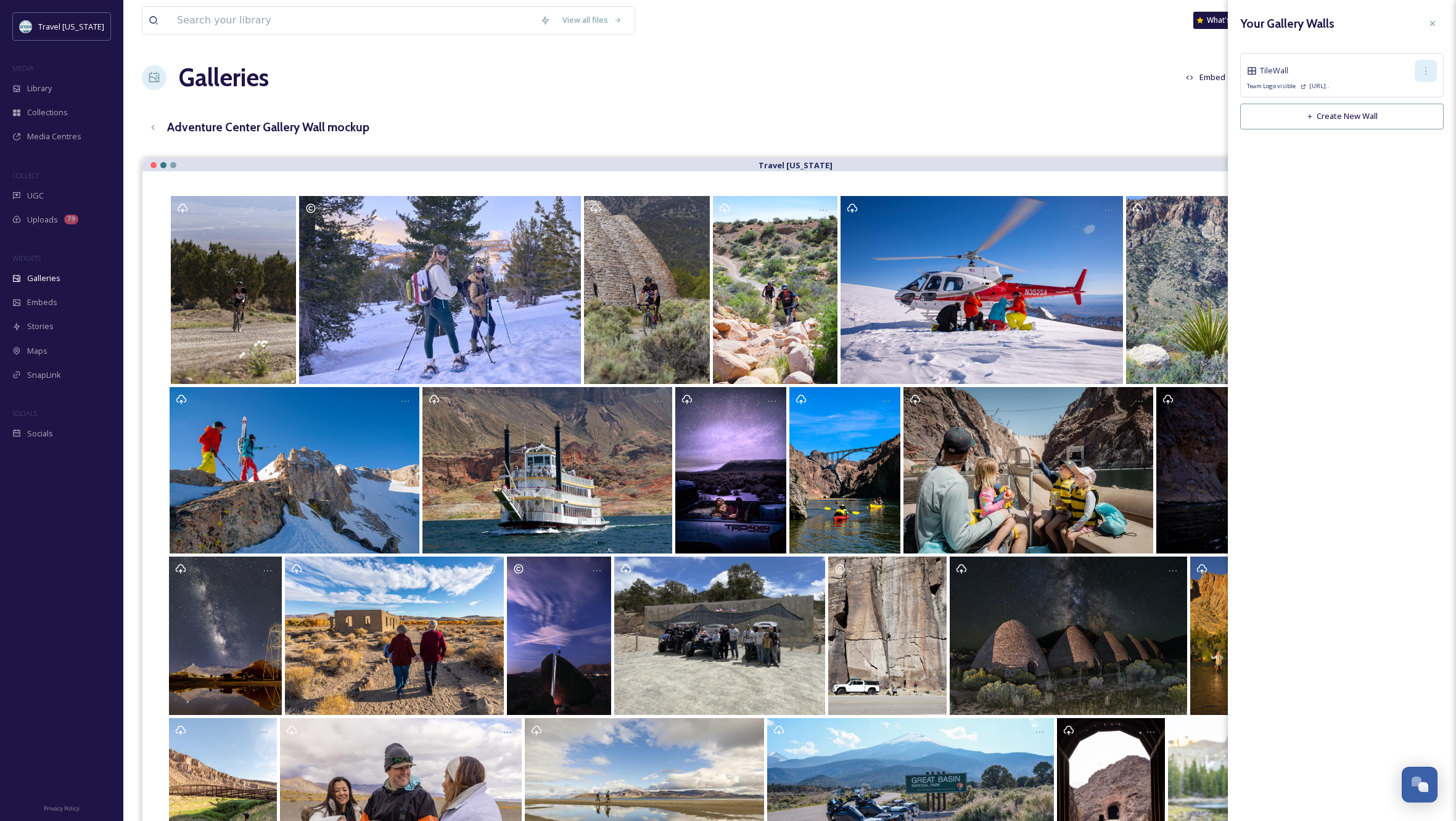
click at [1423, 70] on icon at bounding box center [1426, 71] width 10 height 10
click at [1412, 93] on span "Edit Wall" at bounding box center [1404, 98] width 31 height 12
checkbox input "true"
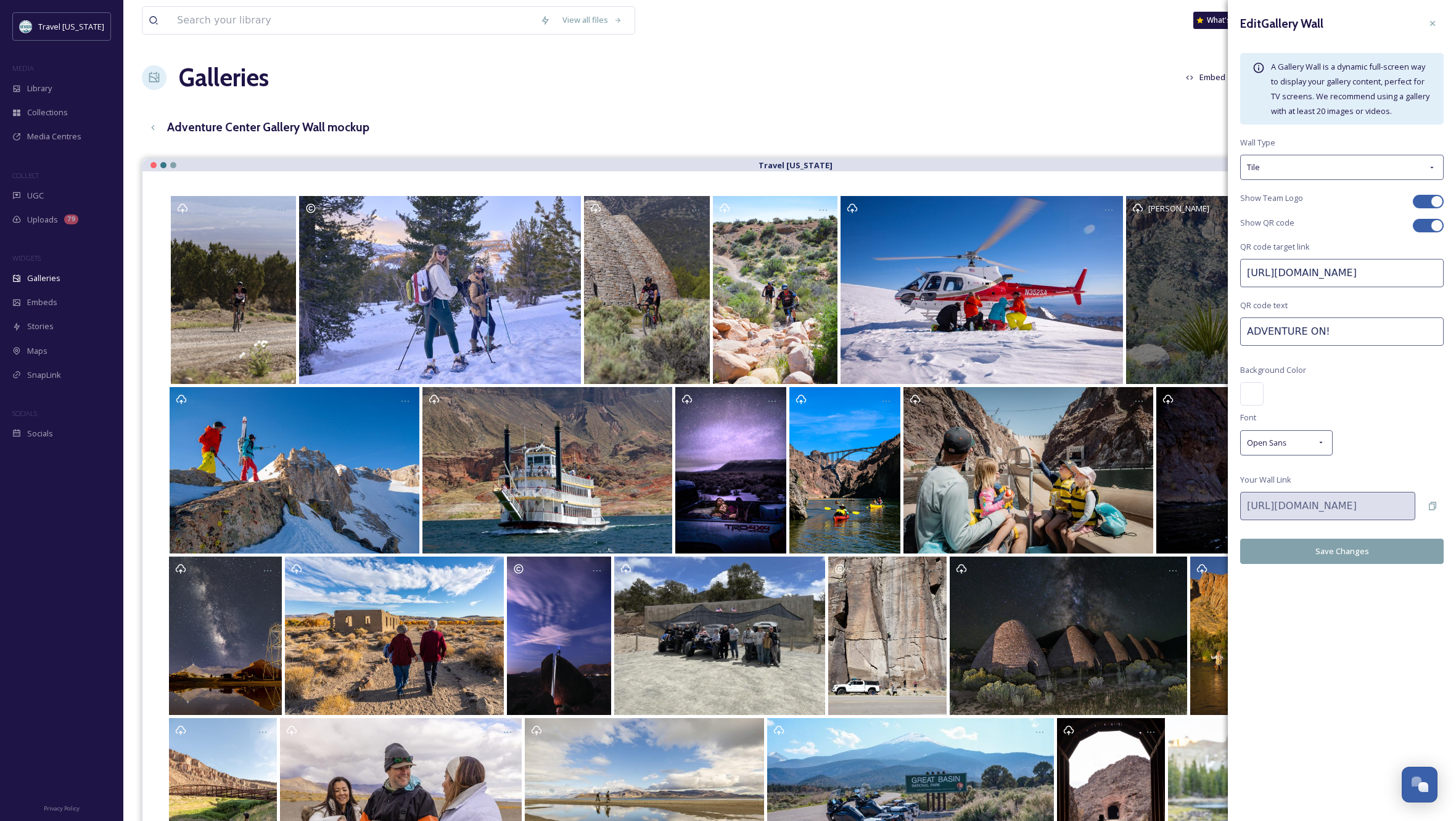
drag, startPoint x: 1348, startPoint y: 331, endPoint x: 1198, endPoint y: 318, distance: 150.6
click at [1198, 318] on div "View all files What's New [PERSON_NAME] Galleries Embed Customise Gallery Walls…" at bounding box center [789, 644] width 1333 height 1289
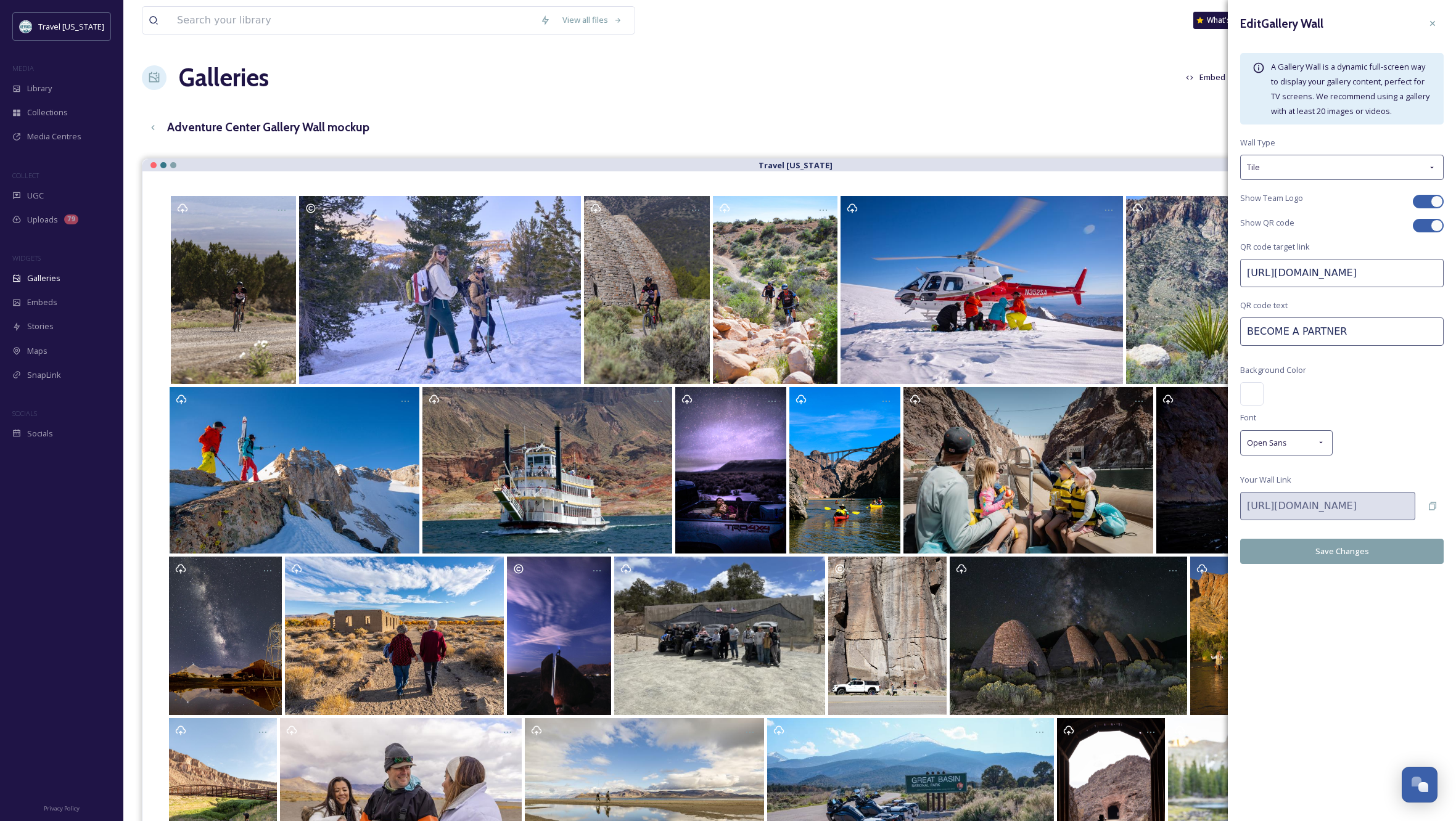
type input "BECOME A PARTNER"
click at [1363, 551] on button "Save Changes" at bounding box center [1342, 551] width 204 height 25
click at [1032, 36] on div "View all files What's New [PERSON_NAME]" at bounding box center [789, 20] width 1296 height 40
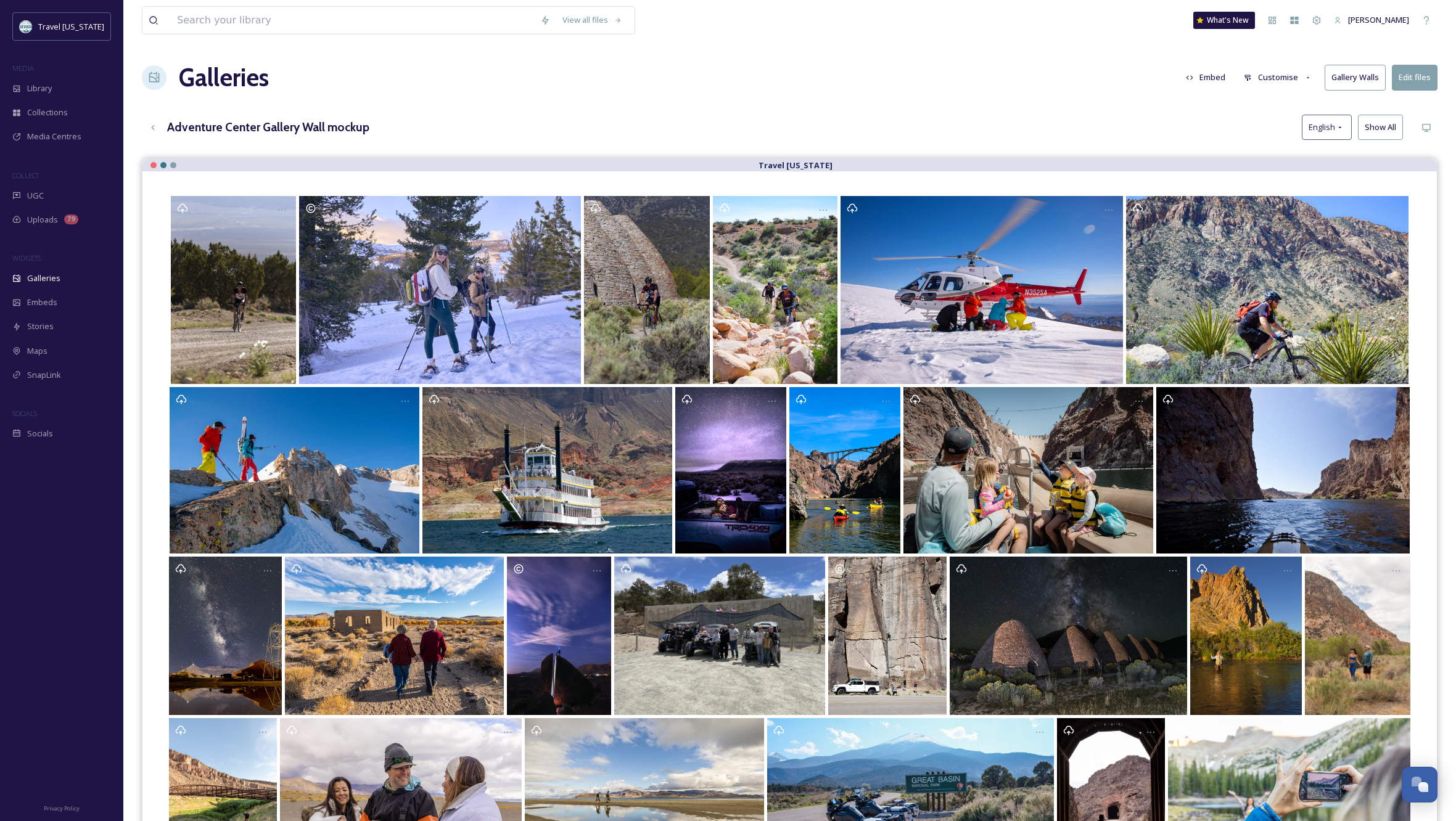
click at [1368, 86] on button "Gallery Walls" at bounding box center [1355, 78] width 61 height 25
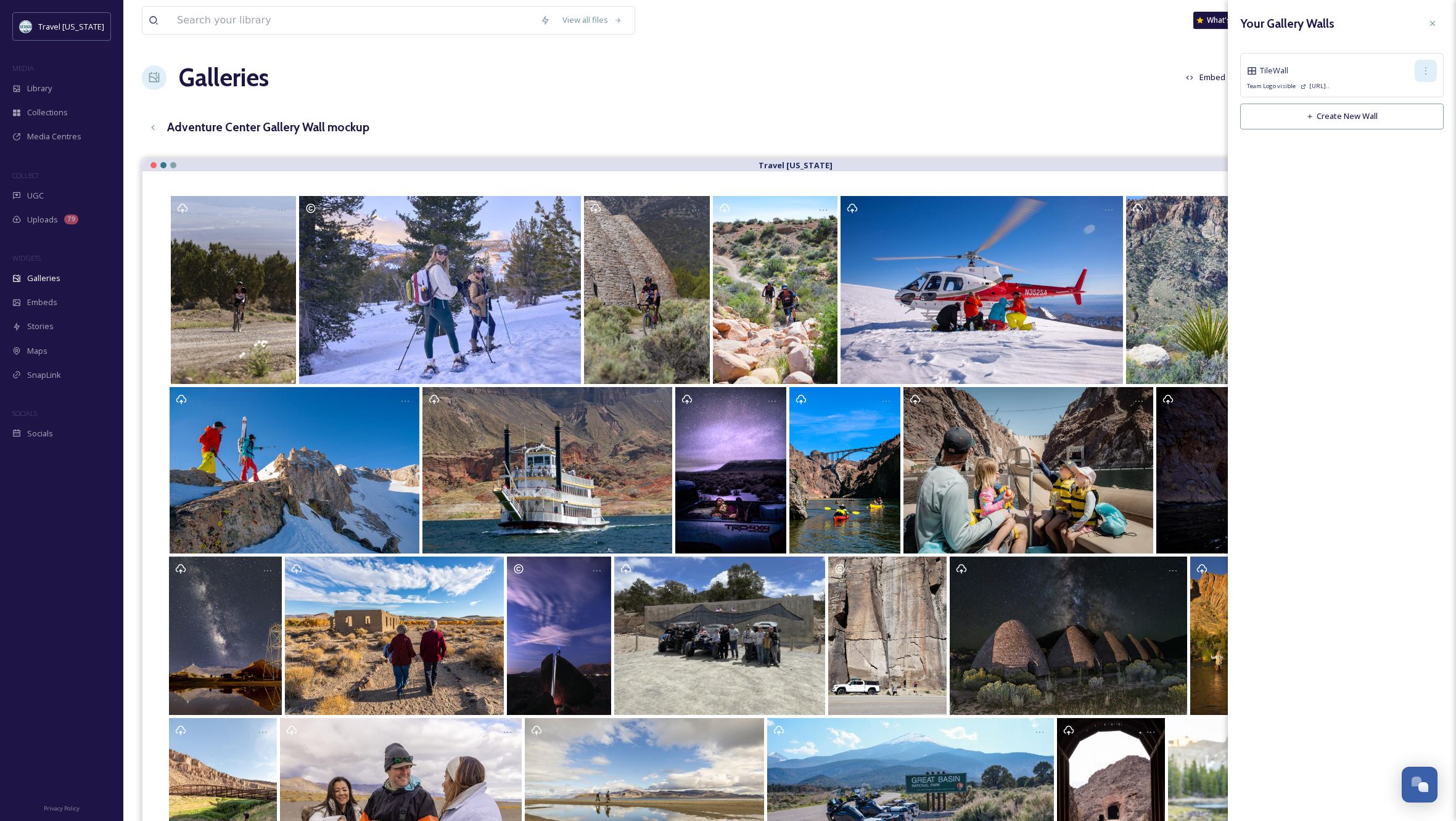
click at [1426, 79] on div at bounding box center [1426, 71] width 22 height 22
click at [1417, 123] on span "Copy Link" at bounding box center [1406, 121] width 35 height 12
click at [1307, 226] on div "Your Gallery Walls Tile Wall Edit Wall Copy Link Delete Wall Team Logo visible …" at bounding box center [1343, 410] width 229 height 821
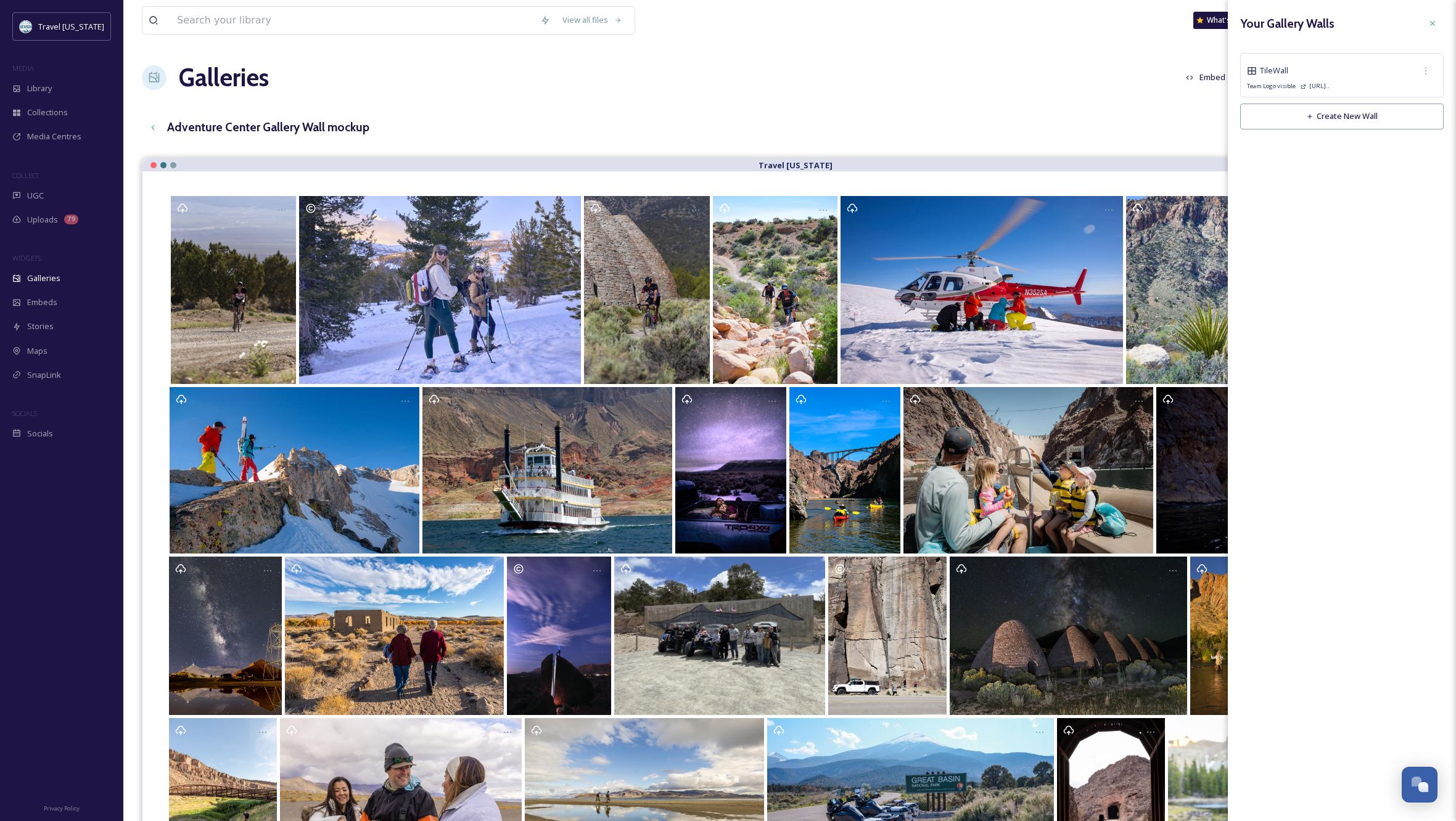
click at [1331, 116] on button "Create New Wall" at bounding box center [1342, 117] width 204 height 25
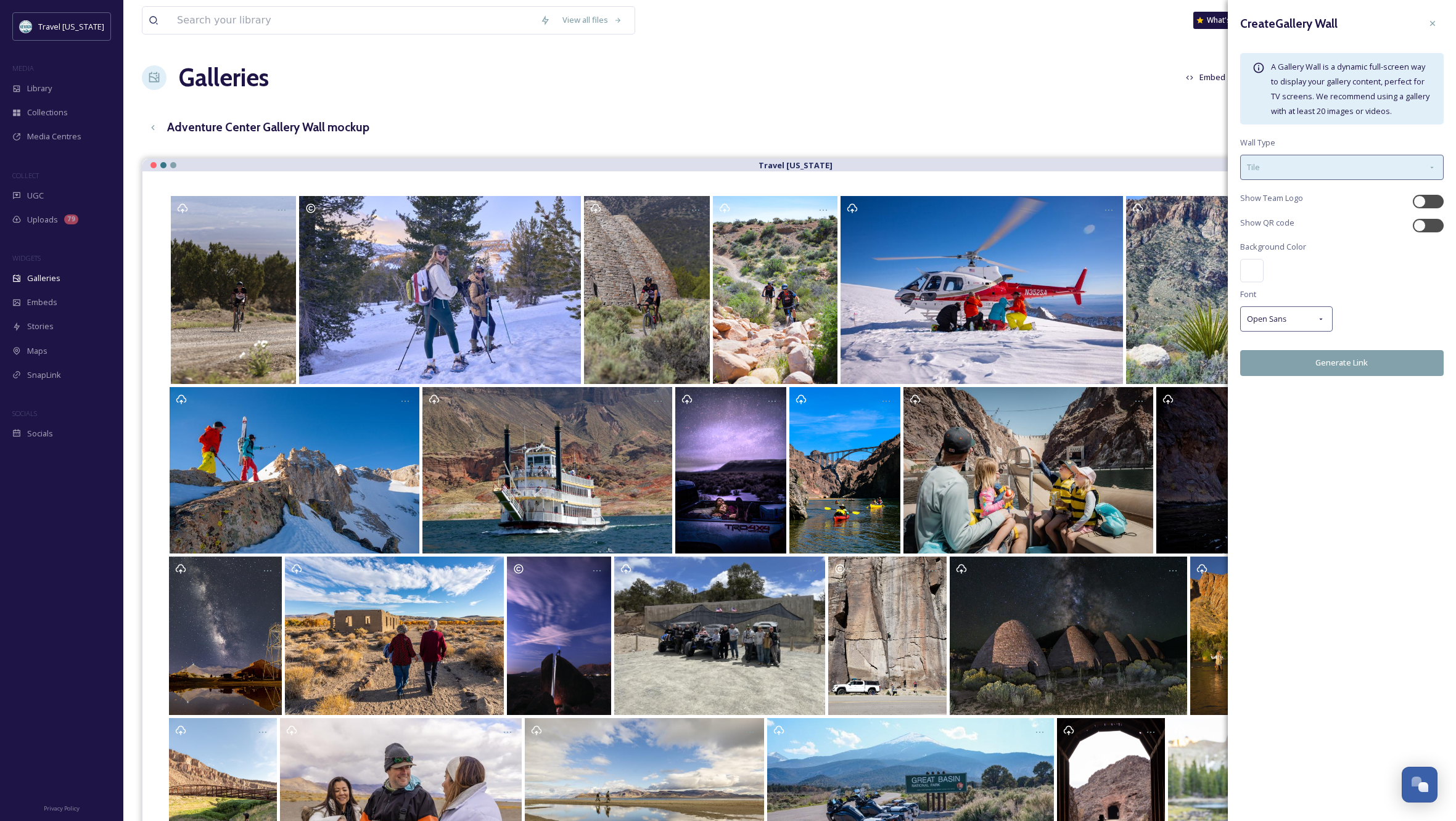
click at [1426, 166] on div "Tile" at bounding box center [1342, 167] width 204 height 25
click at [1260, 240] on span "Masonry" at bounding box center [1263, 244] width 32 height 12
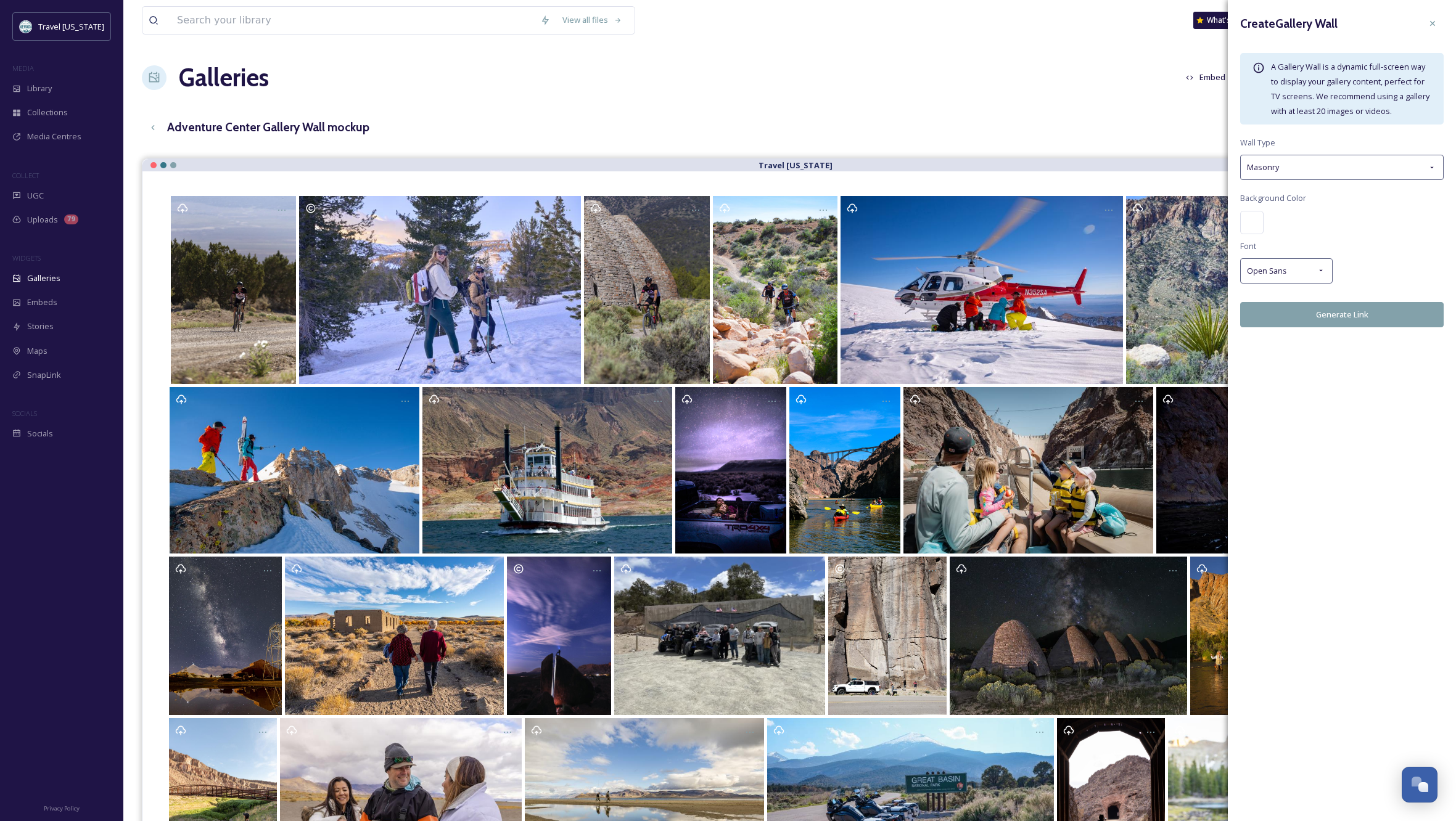
click at [1345, 313] on button "Generate Link" at bounding box center [1342, 315] width 204 height 25
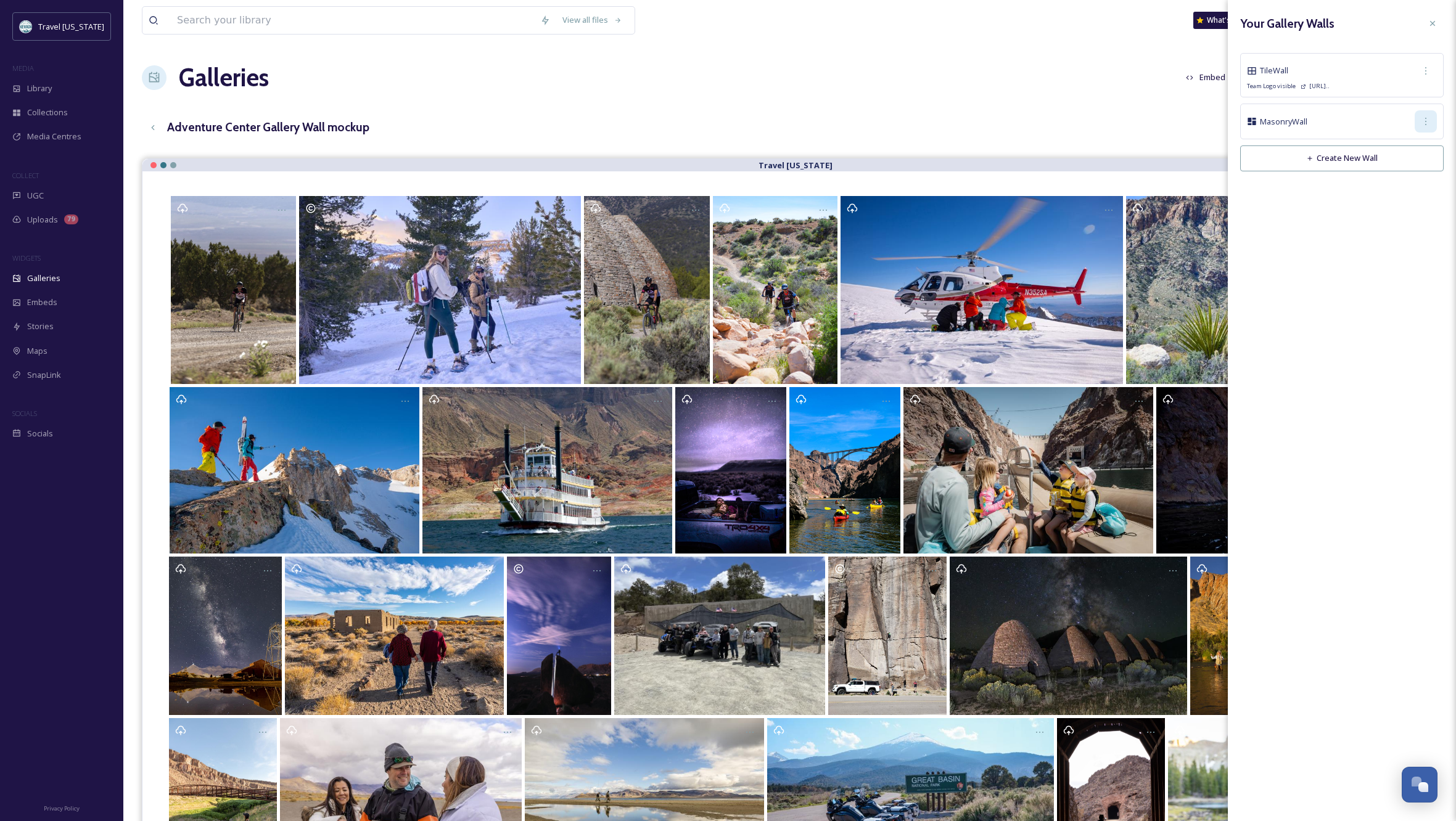
click at [1423, 121] on icon at bounding box center [1426, 121] width 10 height 10
click at [1417, 167] on span "Copy Link" at bounding box center [1406, 173] width 35 height 12
click at [1426, 121] on icon at bounding box center [1427, 121] width 2 height 7
click at [1403, 201] on div "Delete Wall" at bounding box center [1409, 210] width 54 height 24
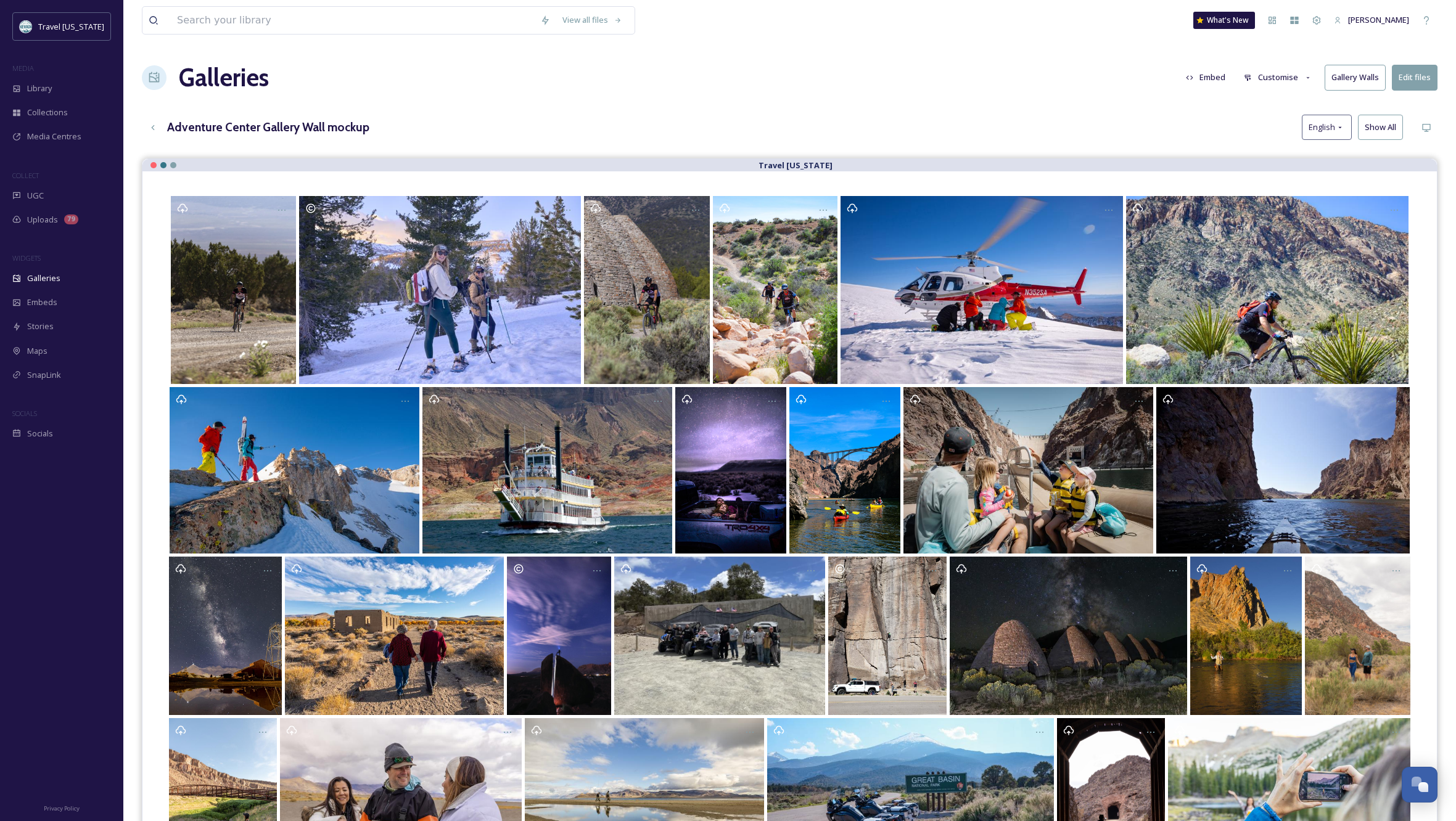
click at [910, 88] on div "Galleries Embed Customise Gallery Walls Edit files" at bounding box center [789, 78] width 1296 height 37
click at [38, 110] on span "Collections" at bounding box center [47, 112] width 40 height 12
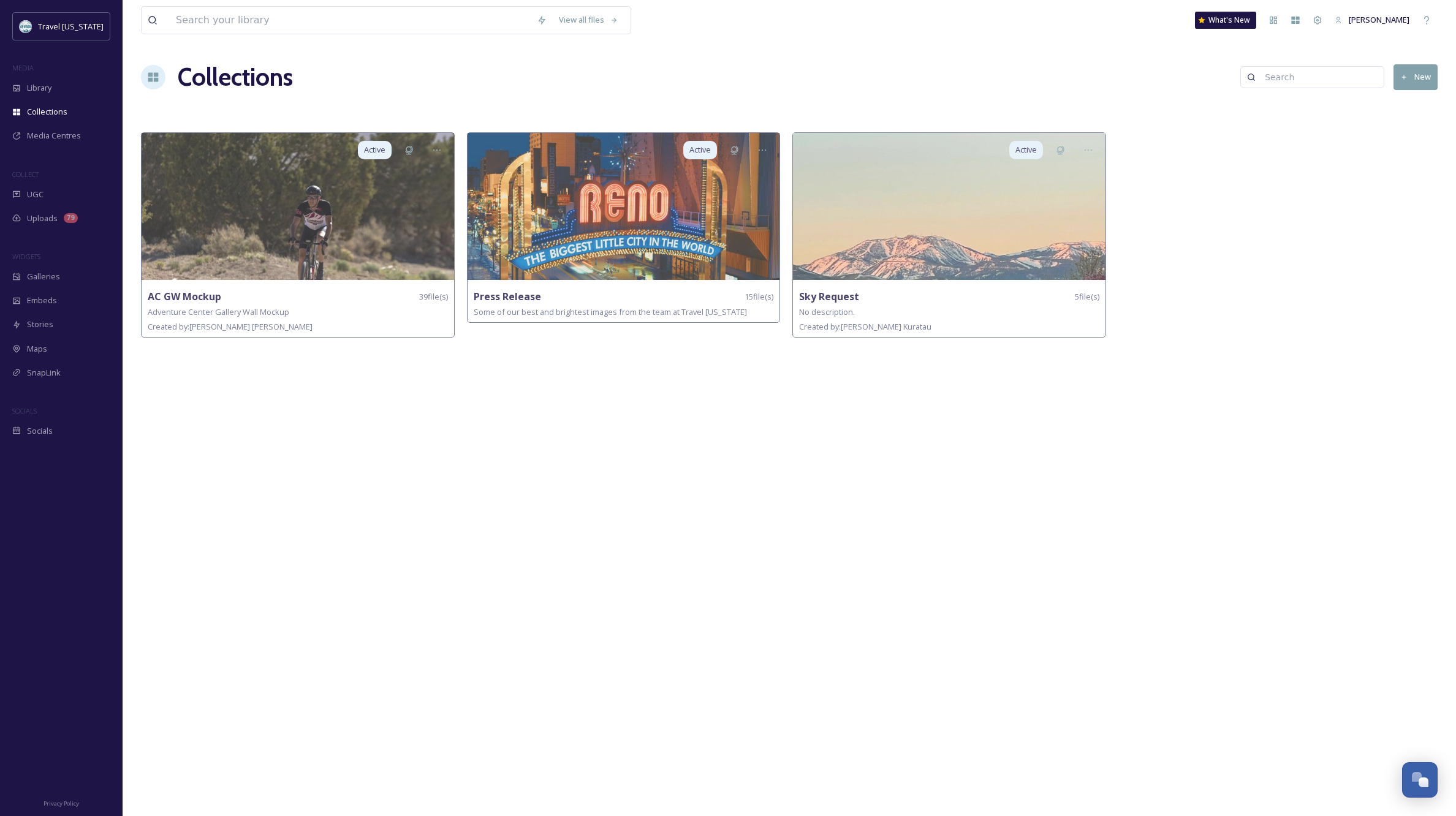
drag, startPoint x: 568, startPoint y: 494, endPoint x: 1072, endPoint y: 202, distance: 582.5
click at [568, 493] on div "View all files What's New [PERSON_NAME] Collections New Active AC GW Mockup 39 …" at bounding box center [789, 408] width 1334 height 816
click at [48, 275] on span "Galleries" at bounding box center [43, 277] width 33 height 12
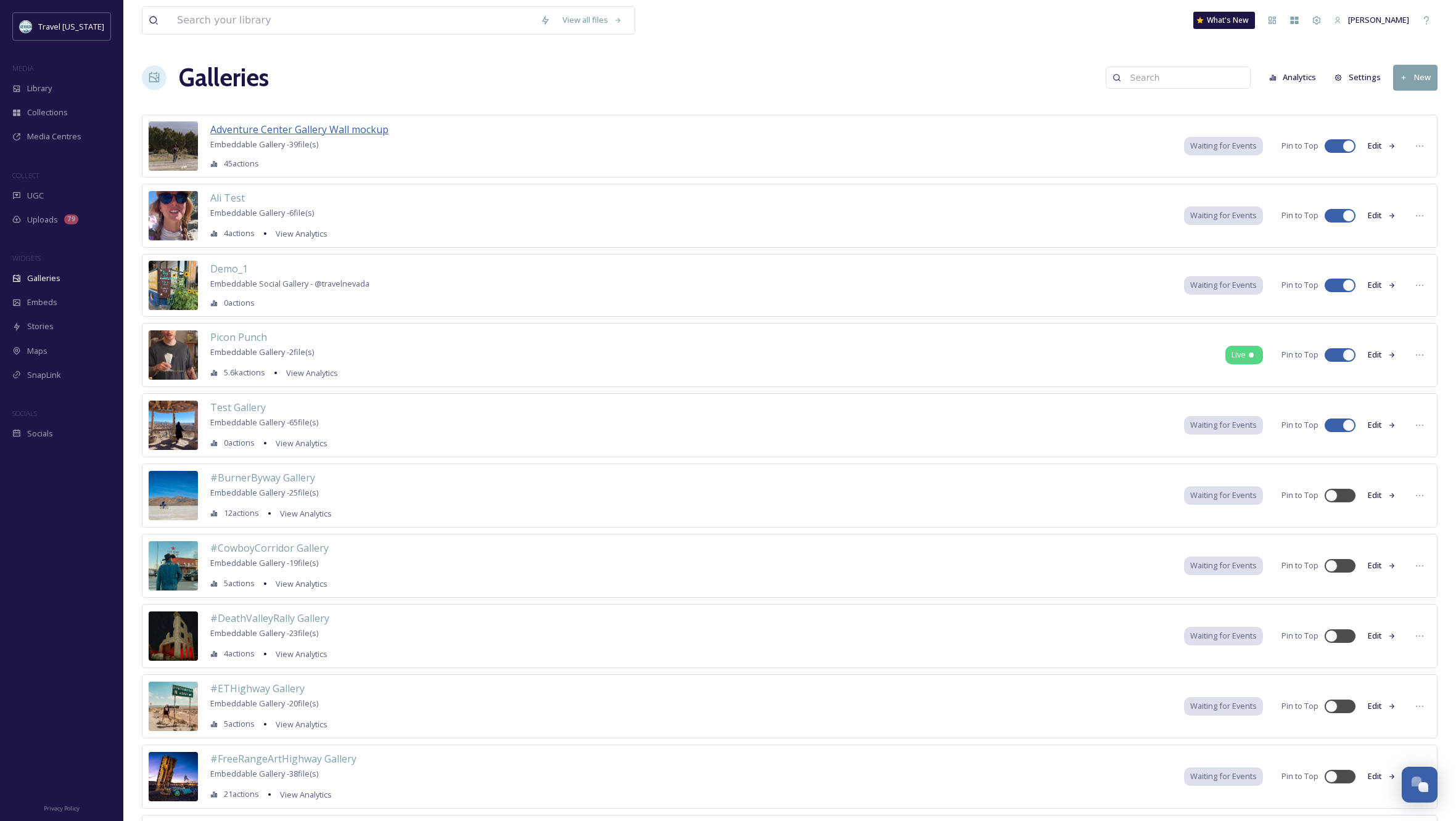
click at [364, 129] on span "Adventure Center Gallery Wall mockup" at bounding box center [299, 129] width 179 height 13
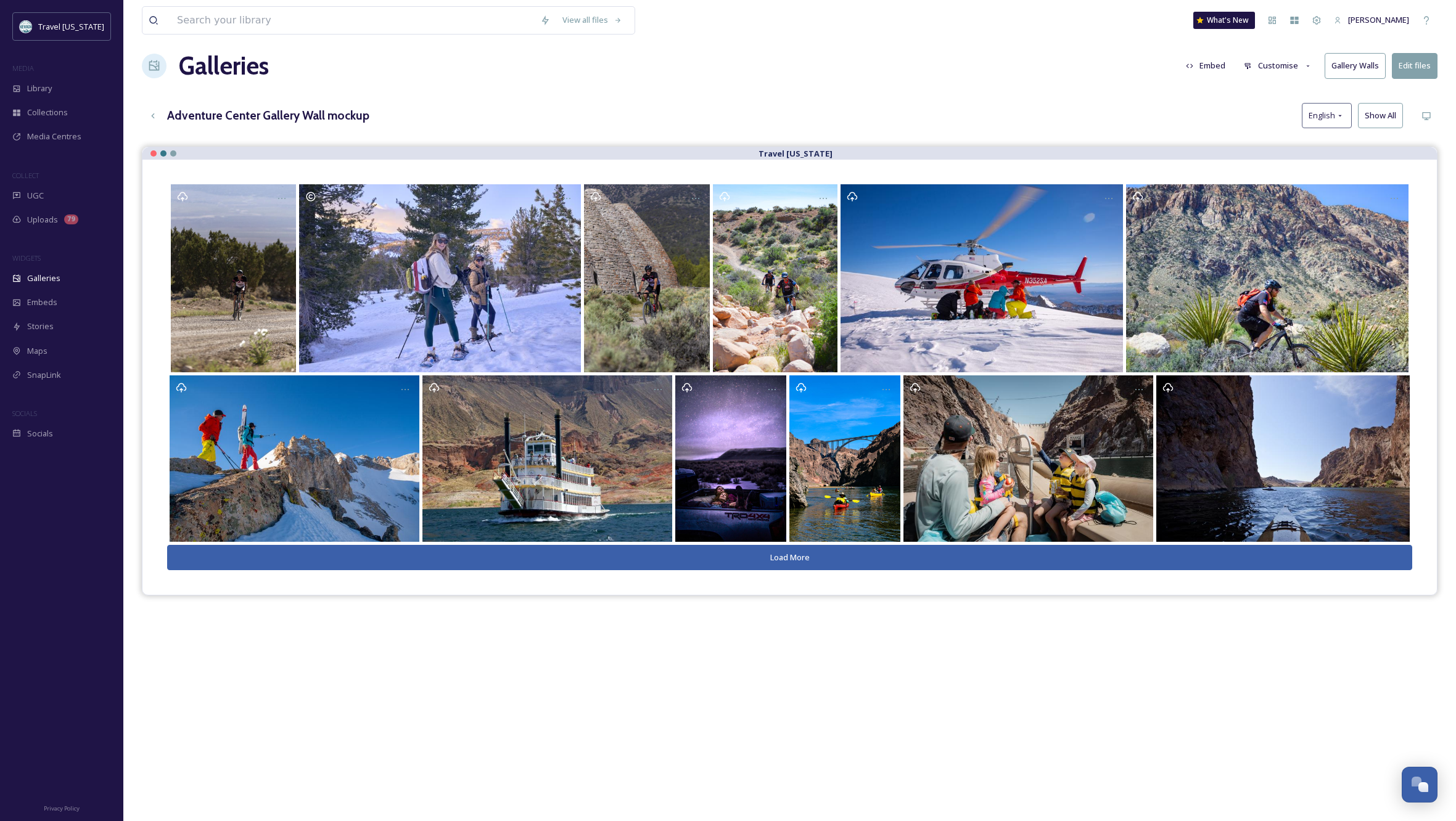
scroll to position [12, 0]
click at [154, 116] on icon at bounding box center [153, 116] width 10 height 10
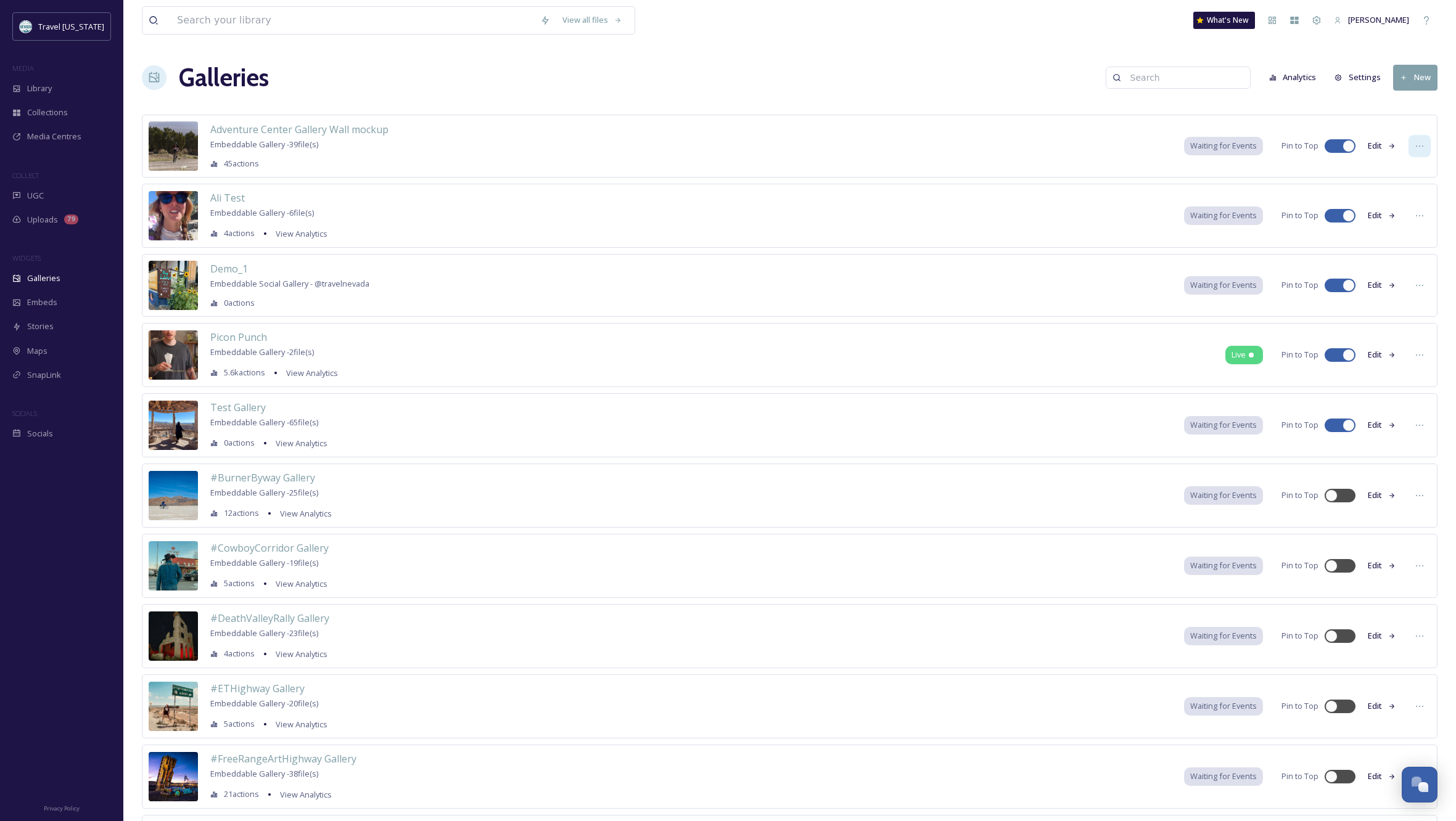
click at [1420, 147] on icon at bounding box center [1420, 146] width 10 height 10
click at [1393, 168] on span "Edit Gallery" at bounding box center [1390, 173] width 41 height 12
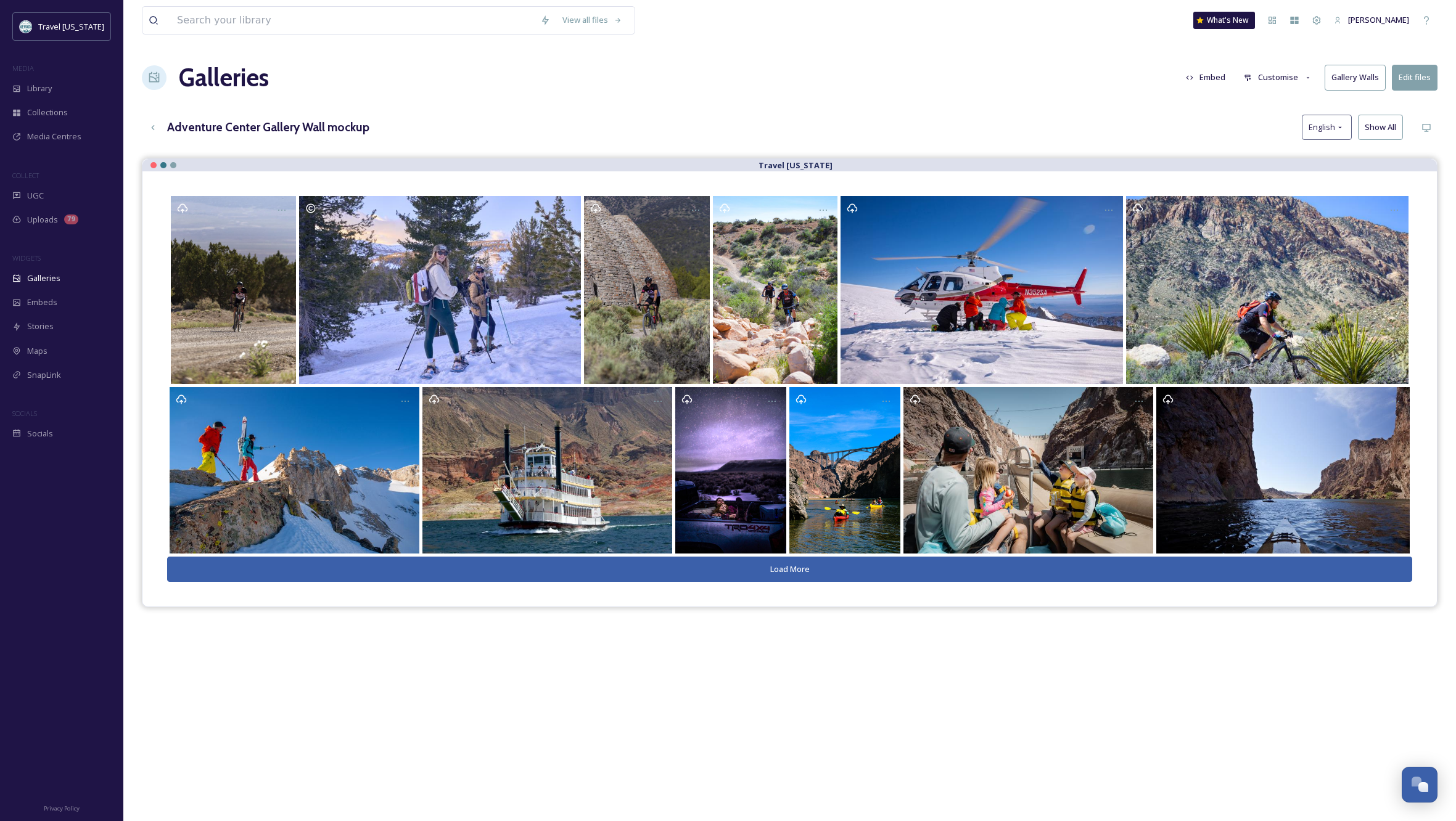
click at [352, 126] on h3 "Adventure Center Gallery Wall mockup" at bounding box center [268, 127] width 202 height 18
click at [1292, 79] on button "Customise" at bounding box center [1278, 77] width 81 height 24
